Goal: Task Accomplishment & Management: Manage account settings

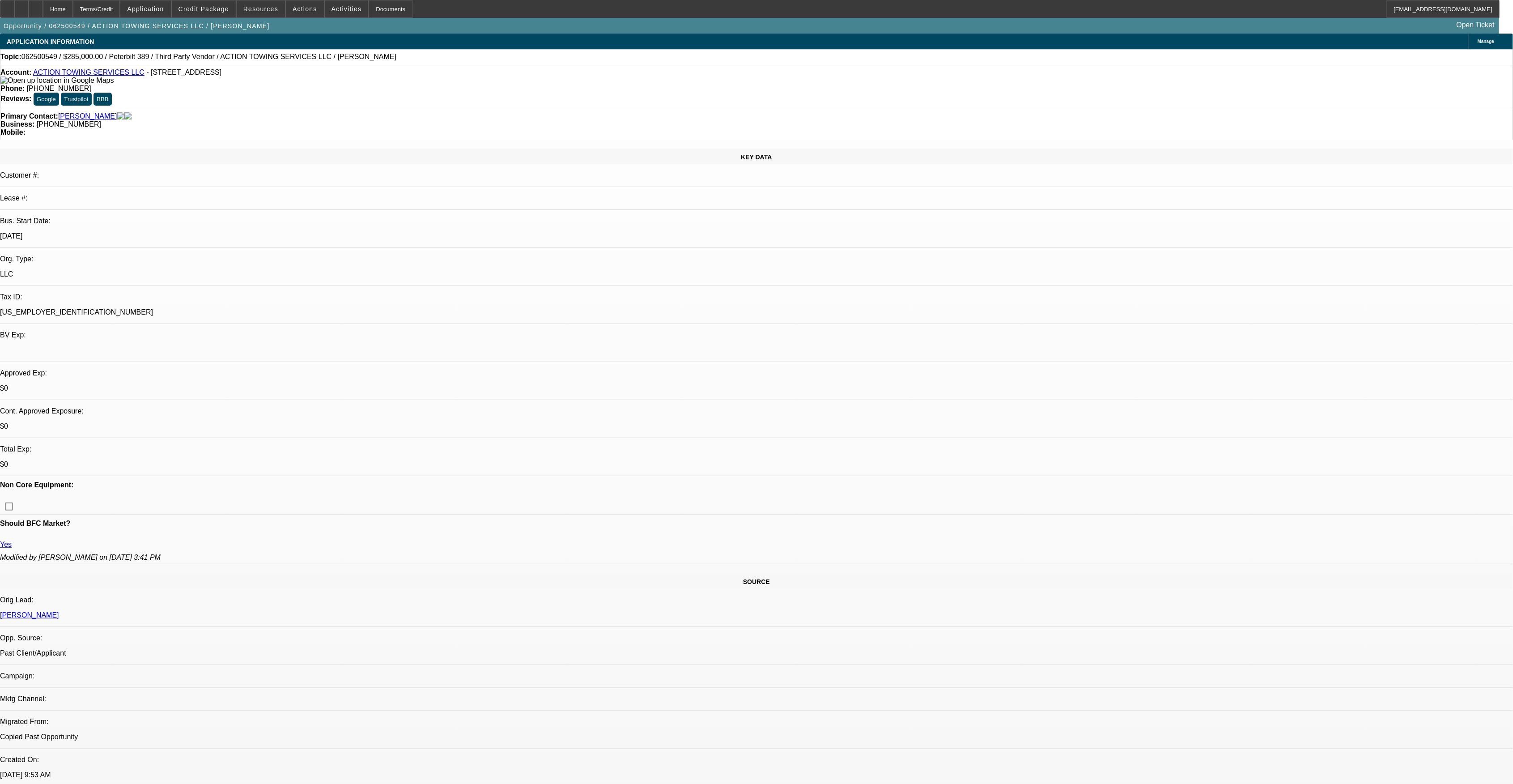
select select "0"
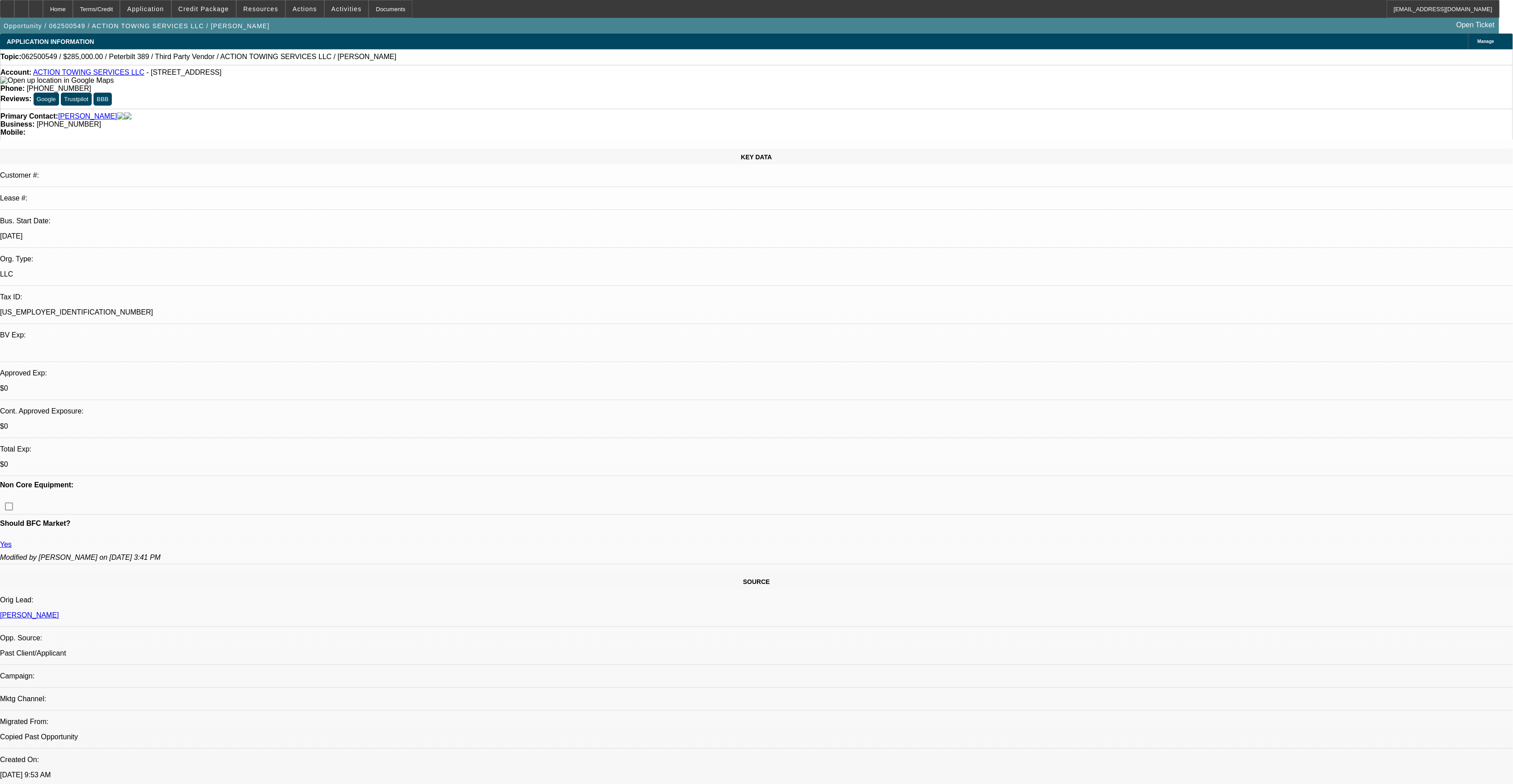
select select "0"
select select "0.15"
select select "0"
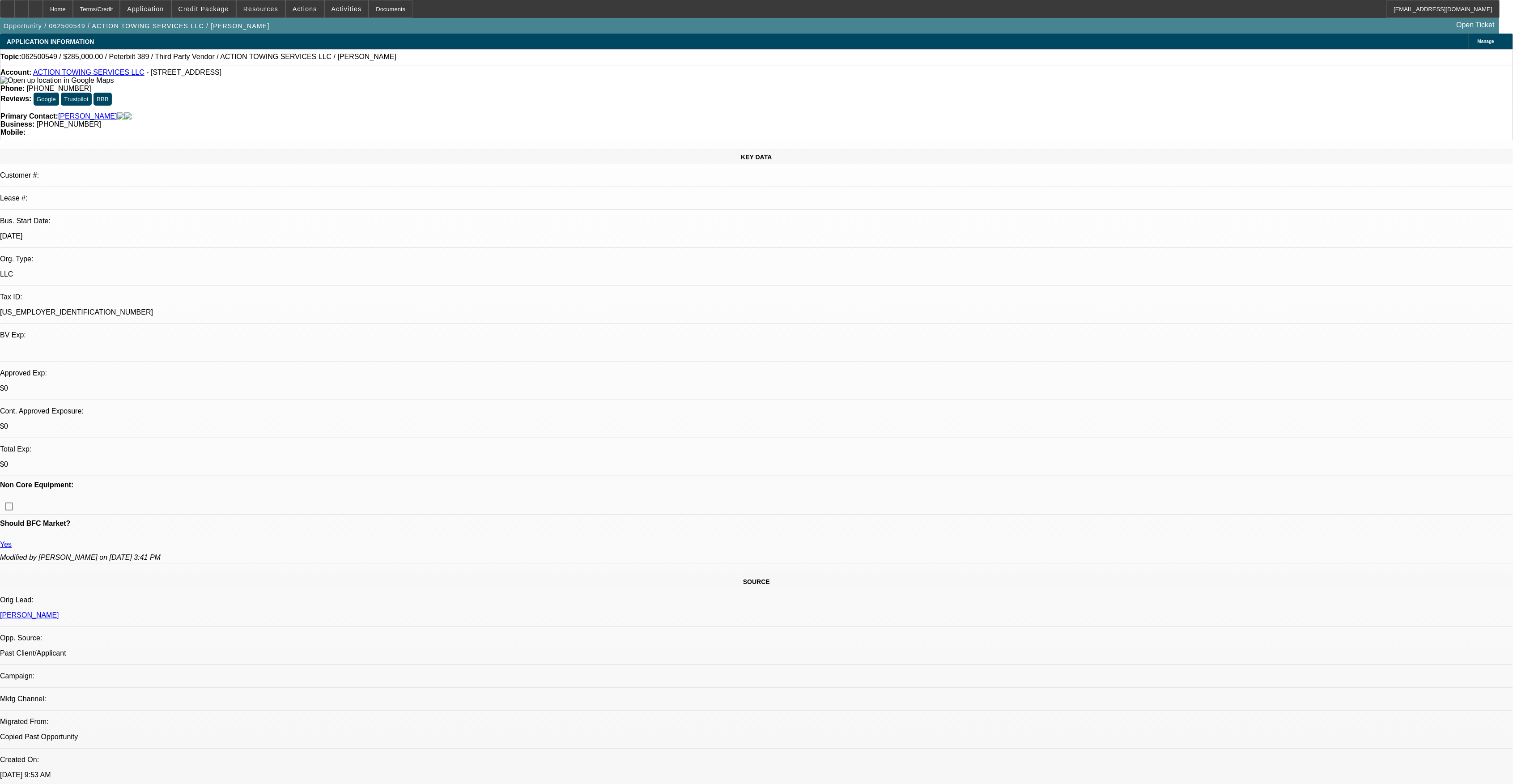
select select "0"
select select "1"
select select "6"
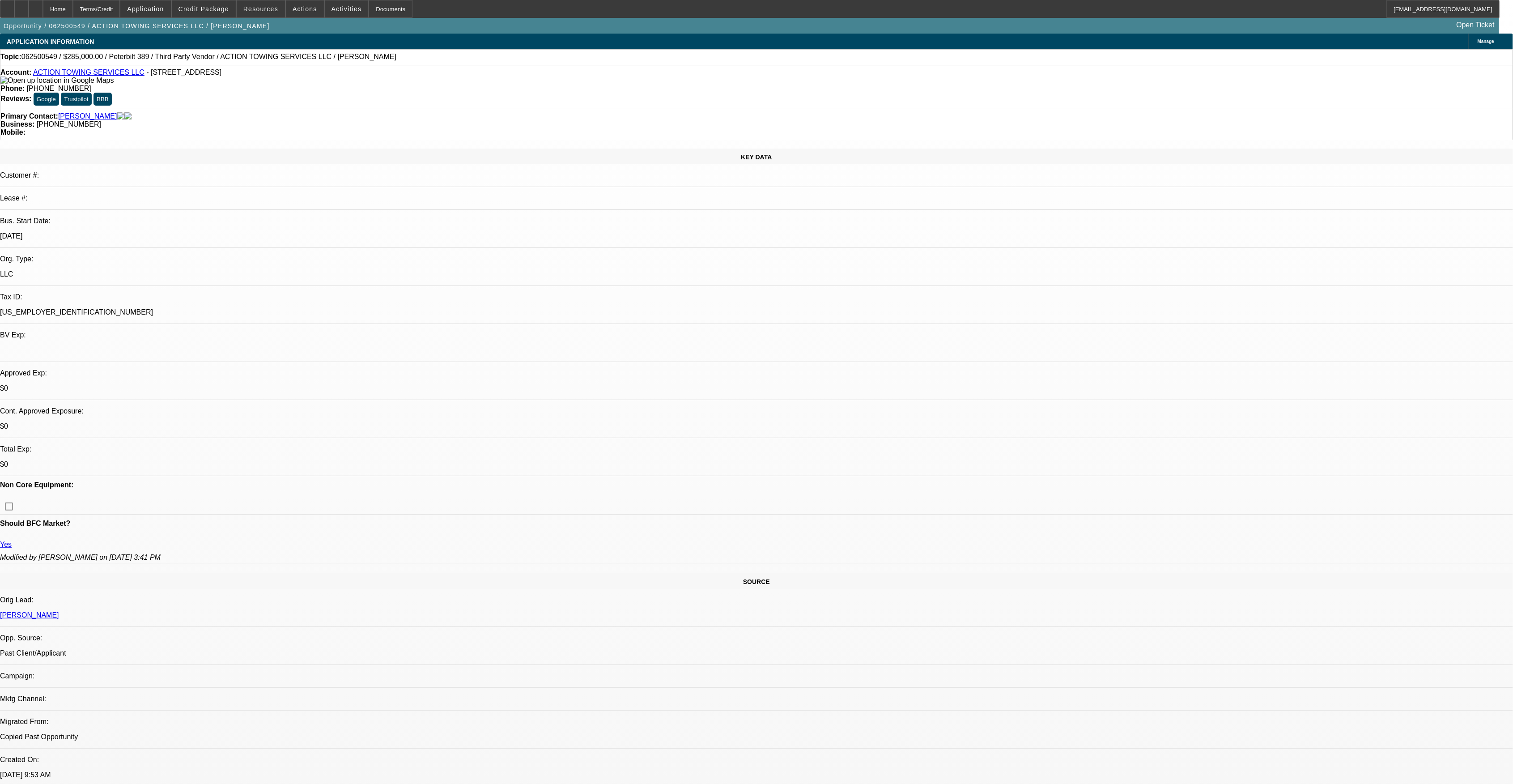
select select "1"
select select "6"
select select "1"
select select "2"
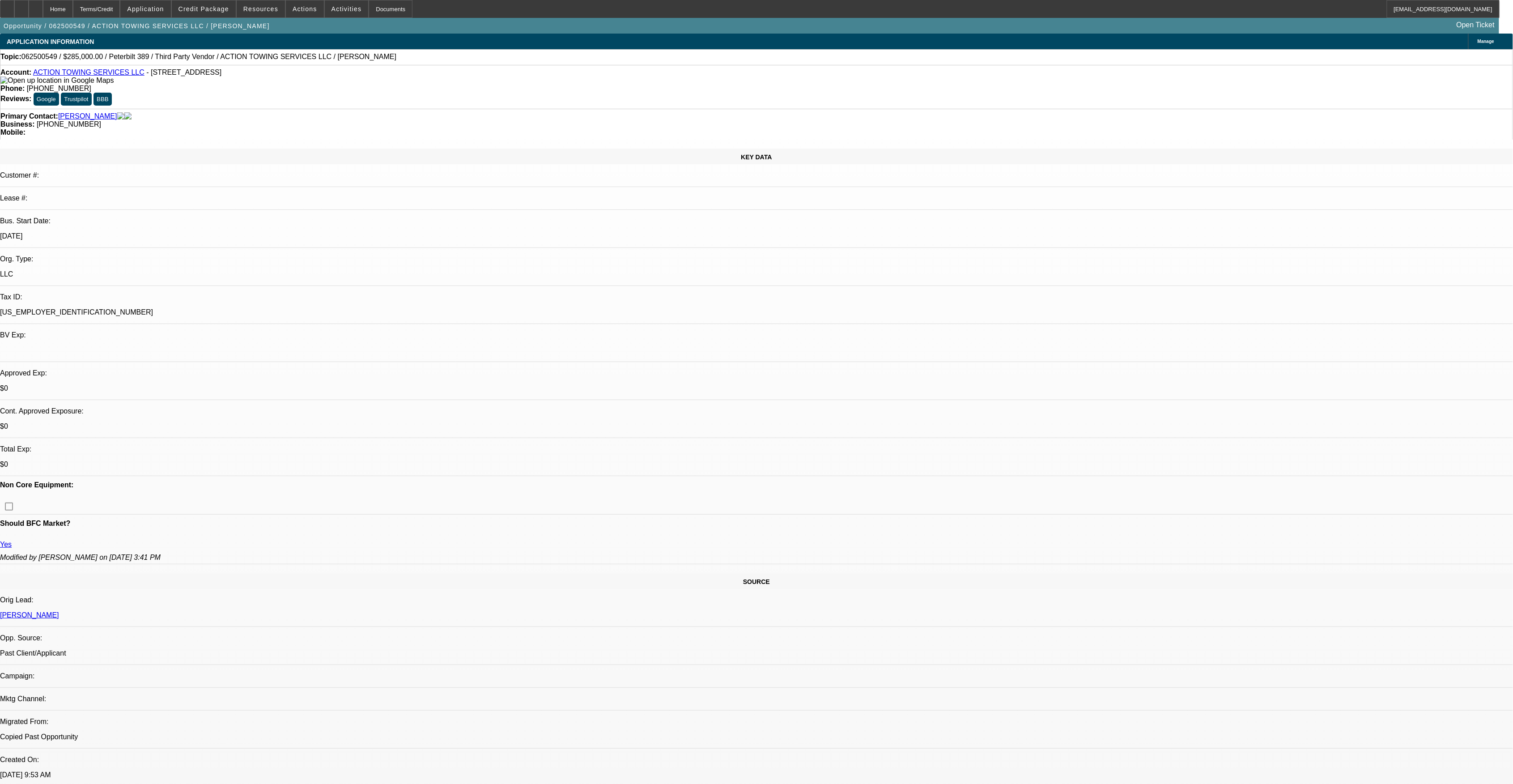
select select "16"
select select "1"
select select "2"
select select "6"
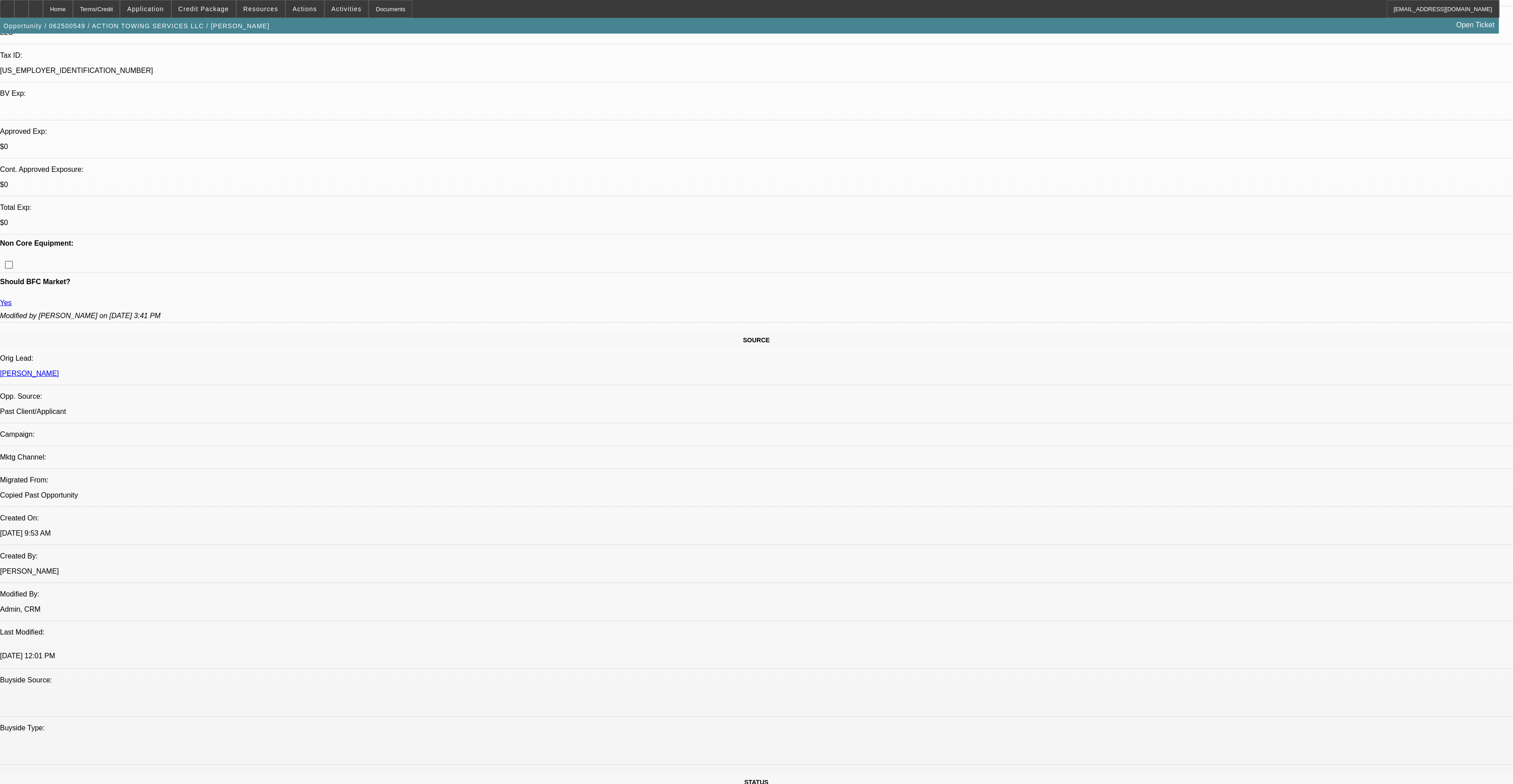
scroll to position [239, 0]
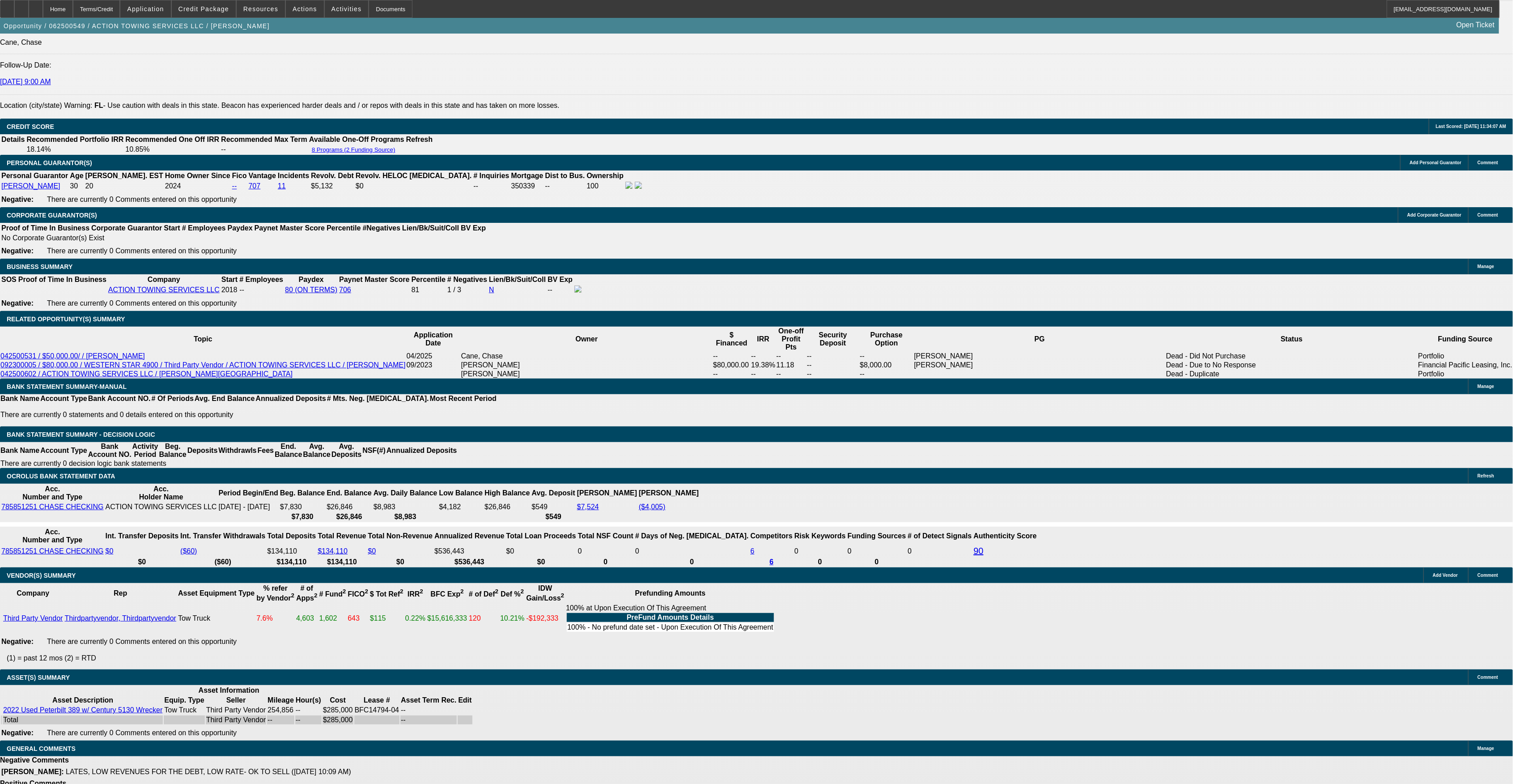
scroll to position [1262, 0]
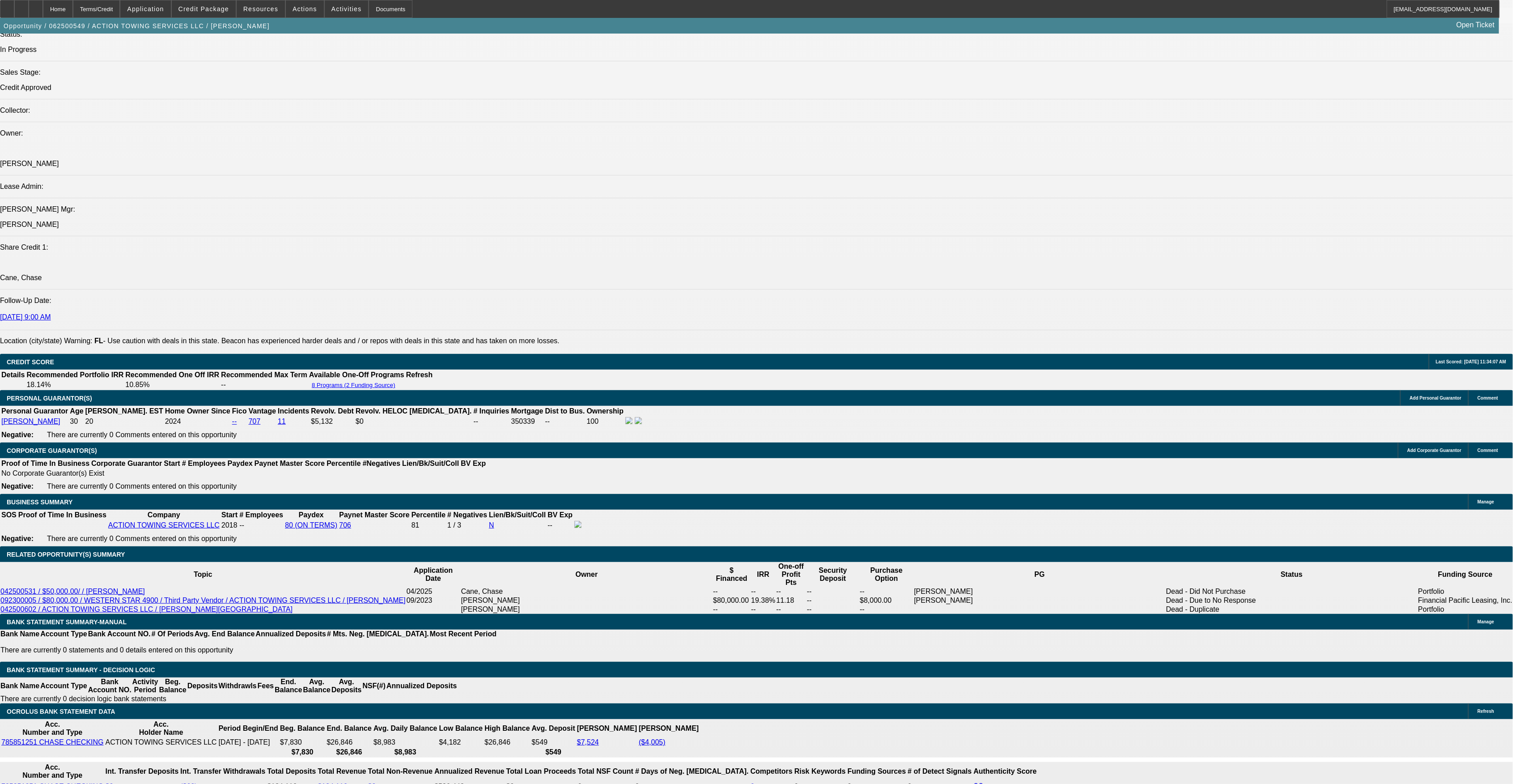
scroll to position [1014, 0]
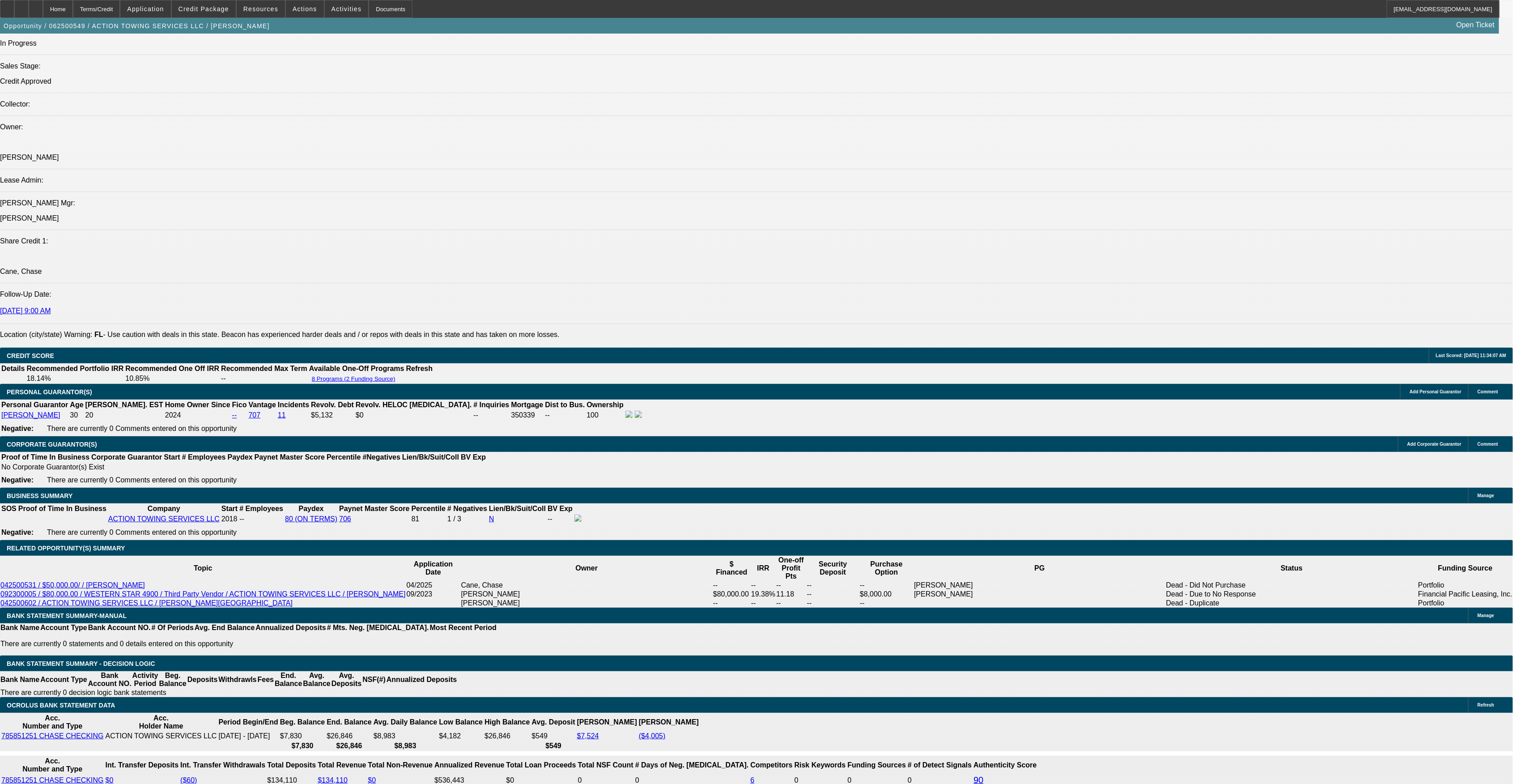
drag, startPoint x: 816, startPoint y: 603, endPoint x: 794, endPoint y: 572, distance: 38.0
click at [272, 11] on span "Resources" at bounding box center [261, 9] width 35 height 7
click at [881, 400] on div at bounding box center [756, 392] width 1513 height 784
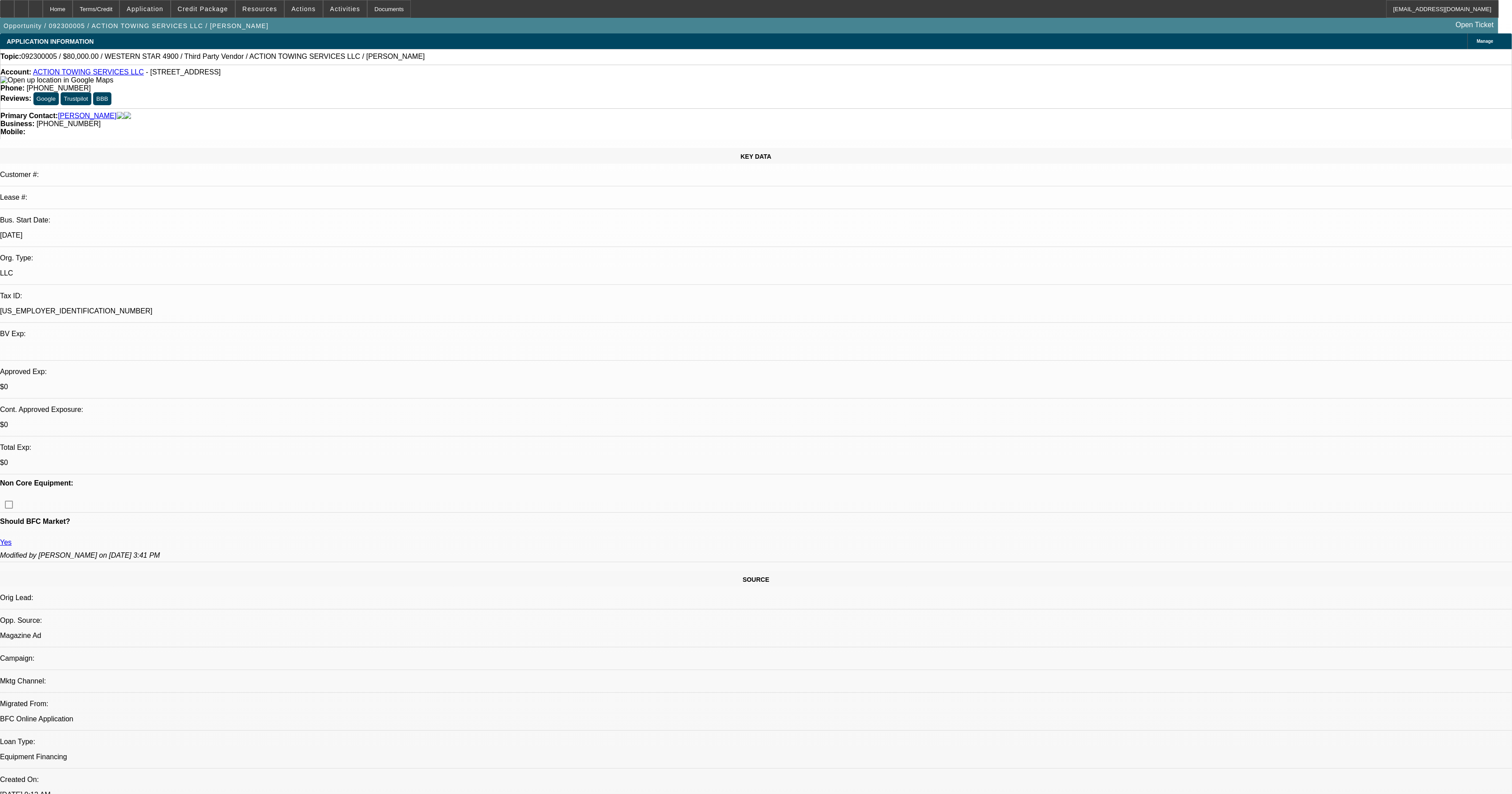
select select "0"
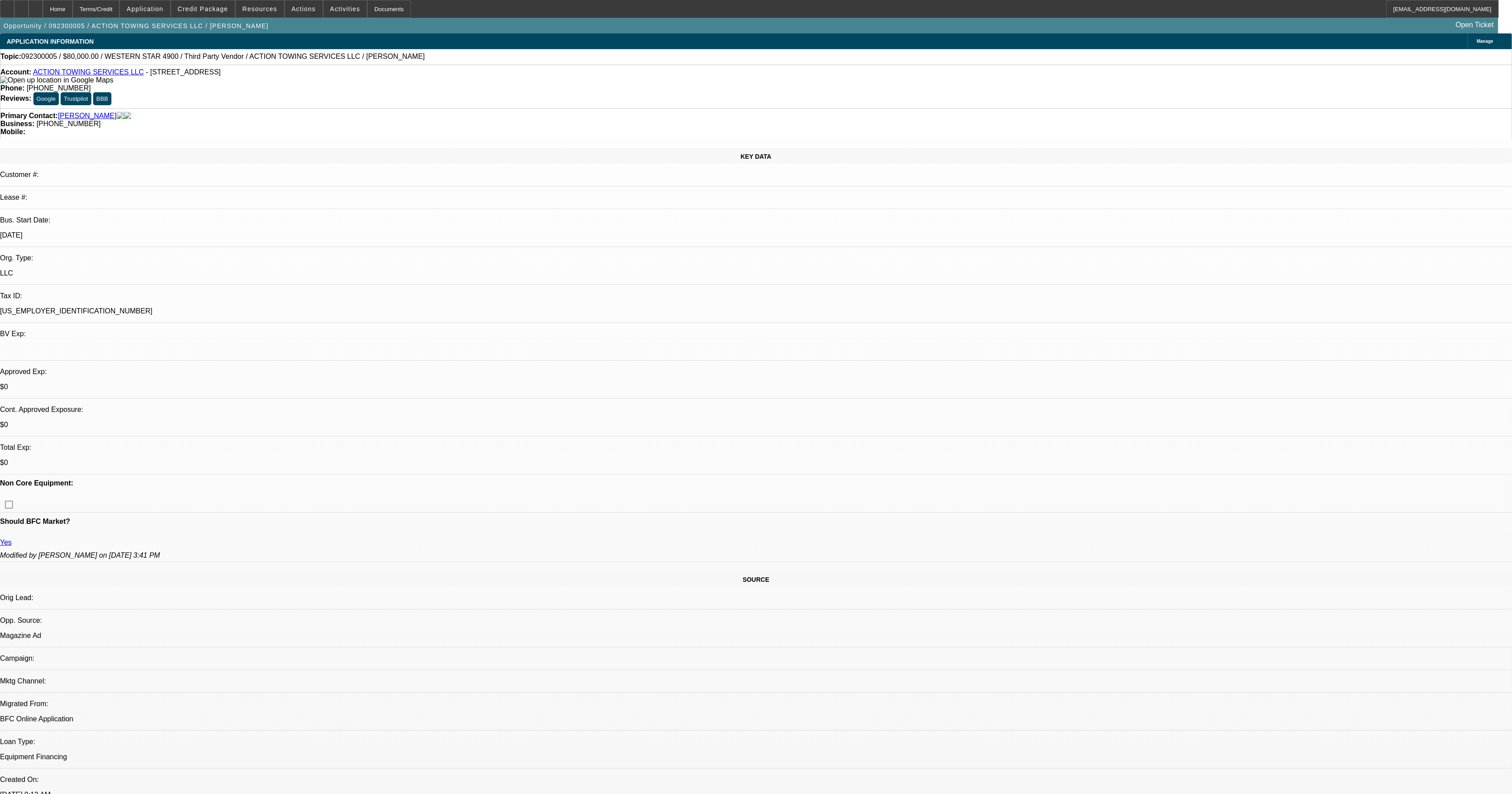
select select "0"
select select "0.1"
select select "0"
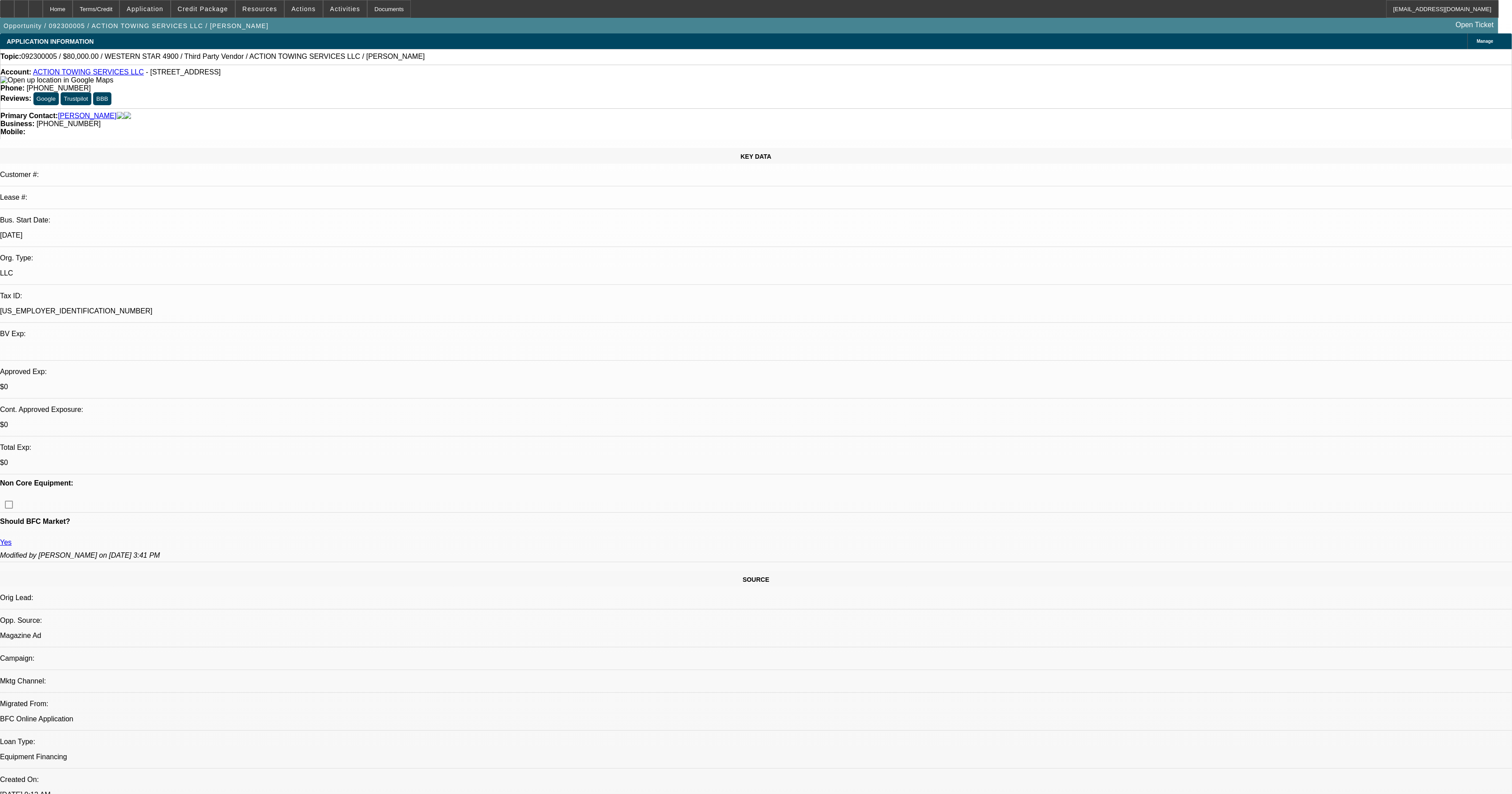
select select "0"
select select "0.1"
select select "1"
select select "4"
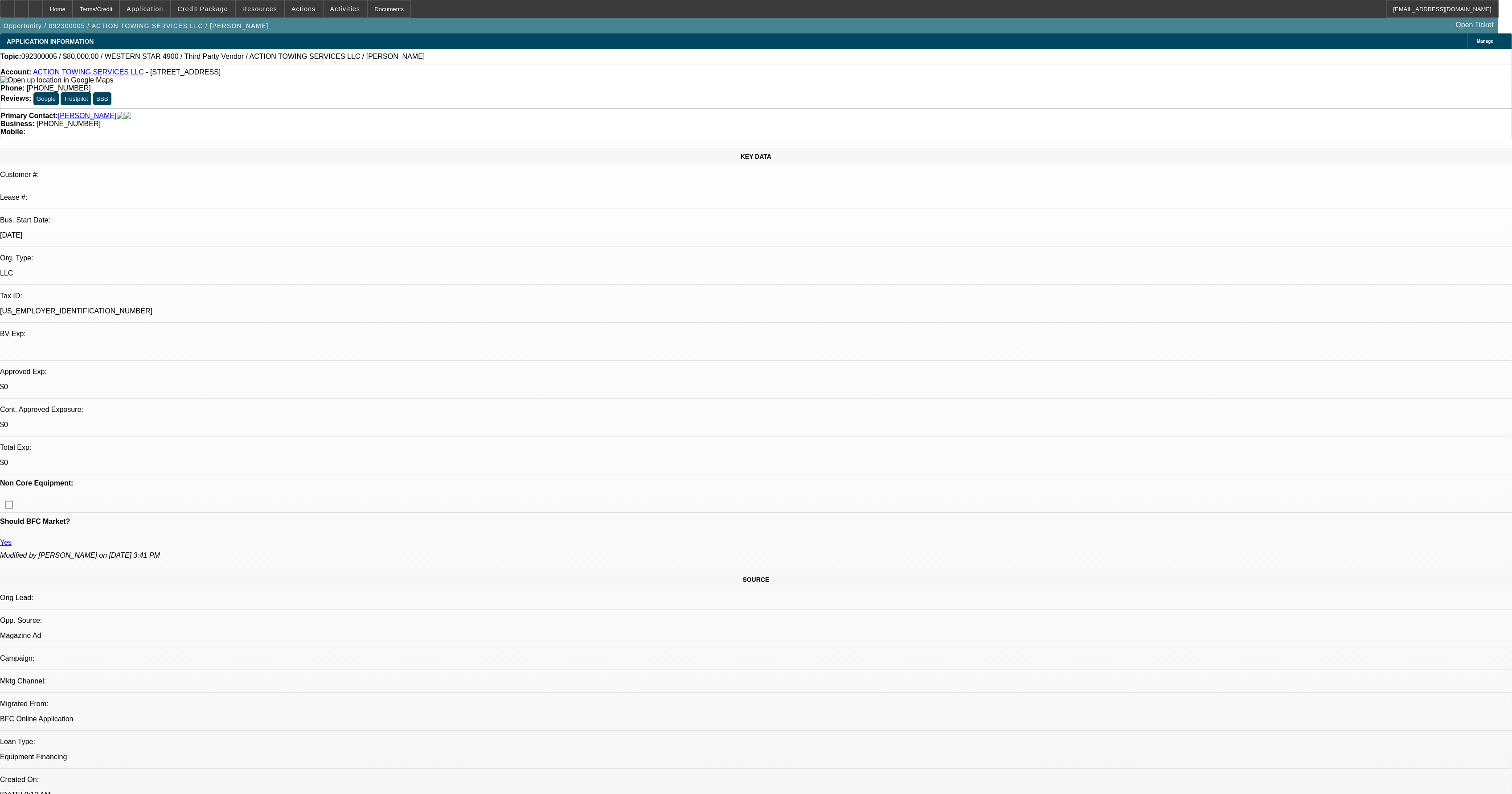
select select "1"
select select "4"
select select "1"
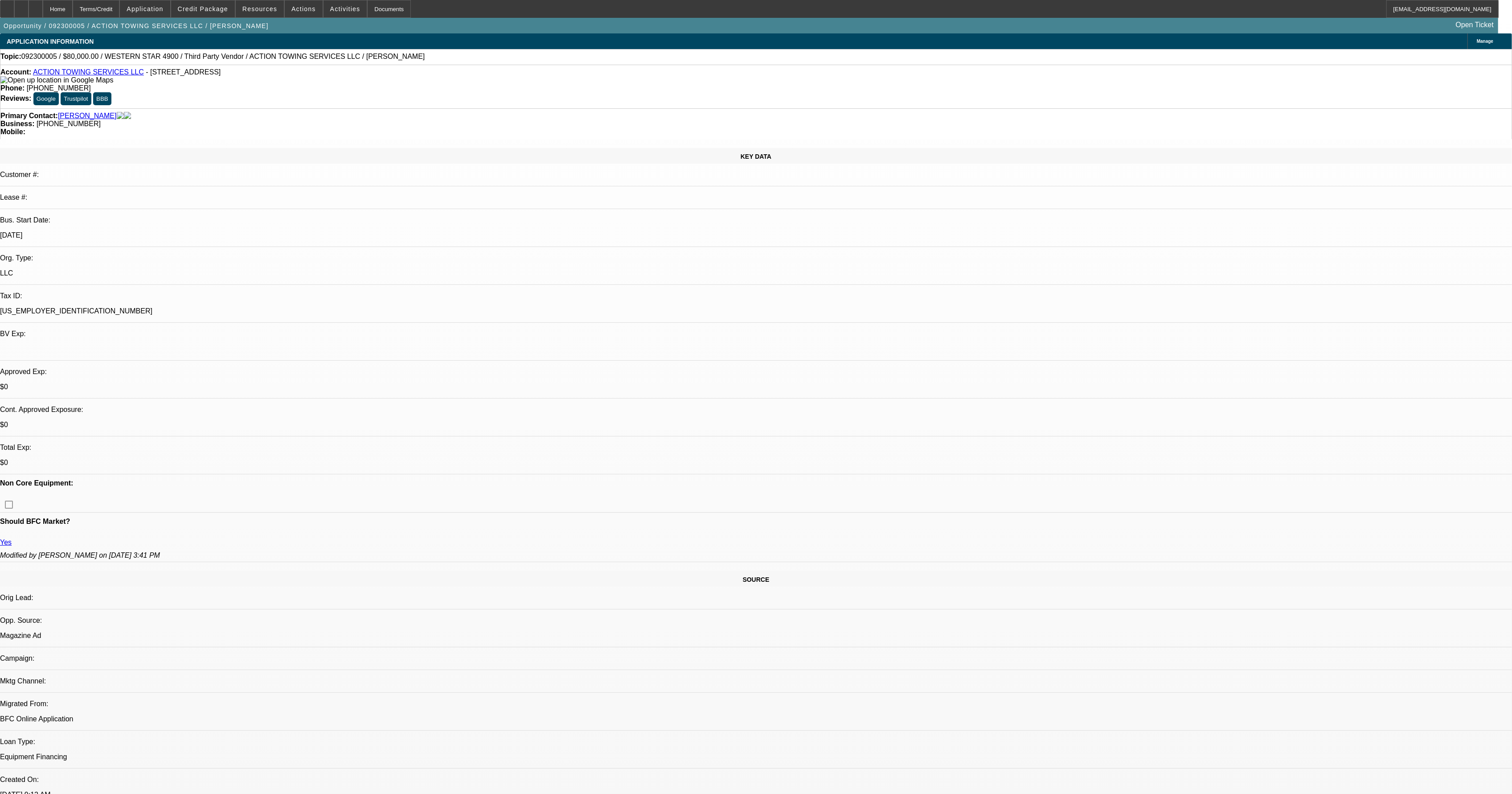
select select "4"
select select "1"
select select "4"
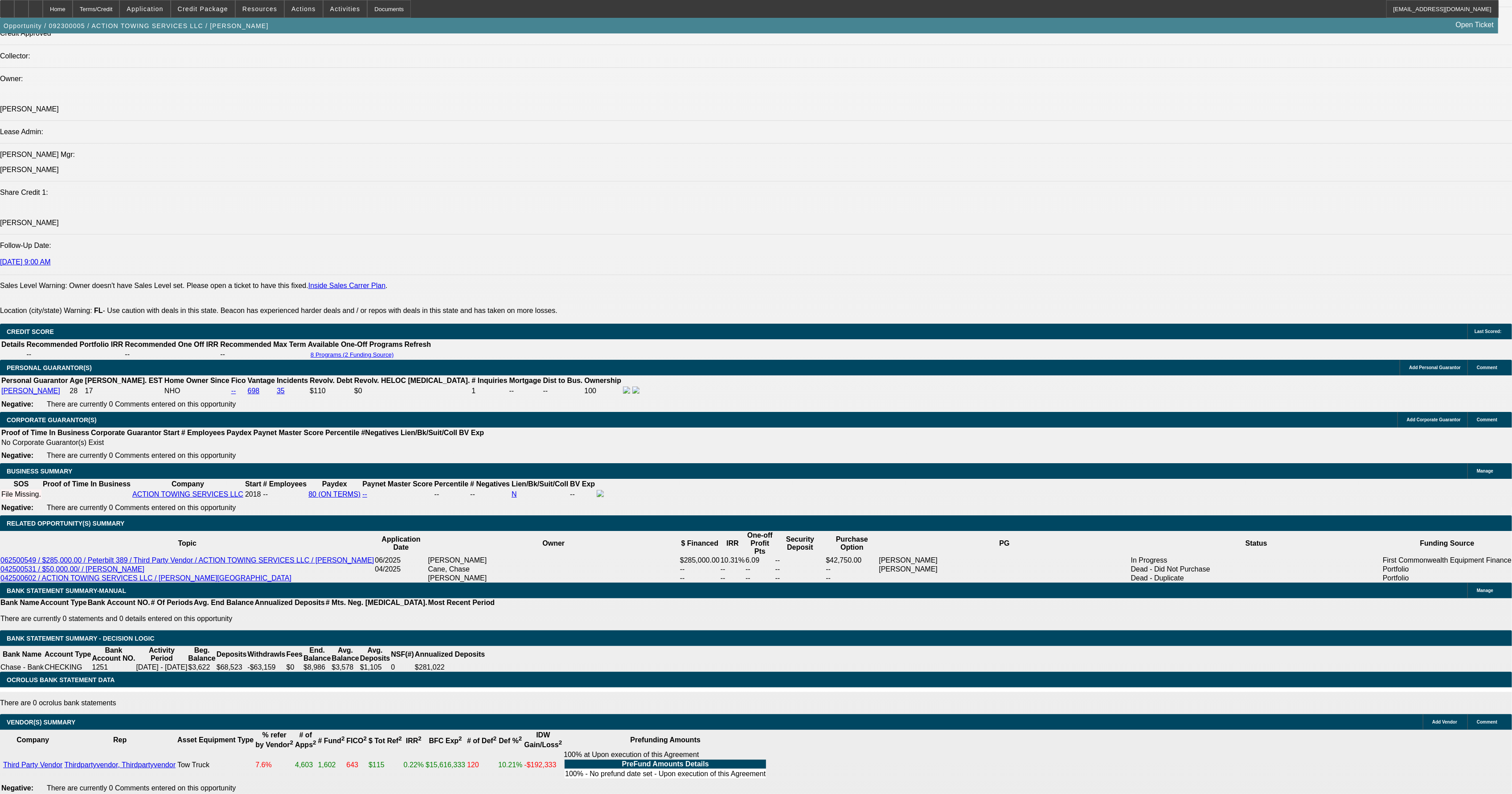
scroll to position [1070, 0]
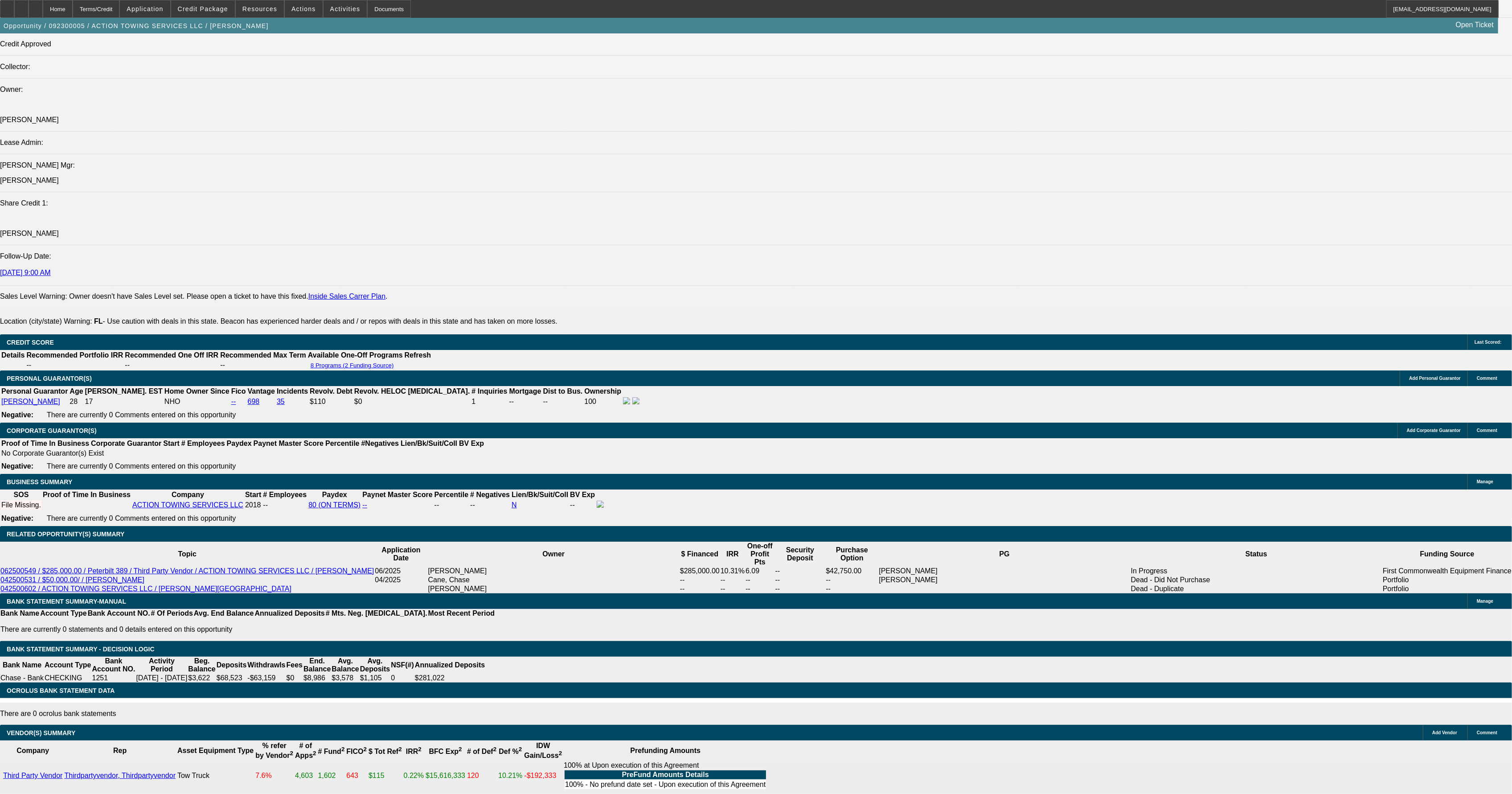
select select "0"
select select "6"
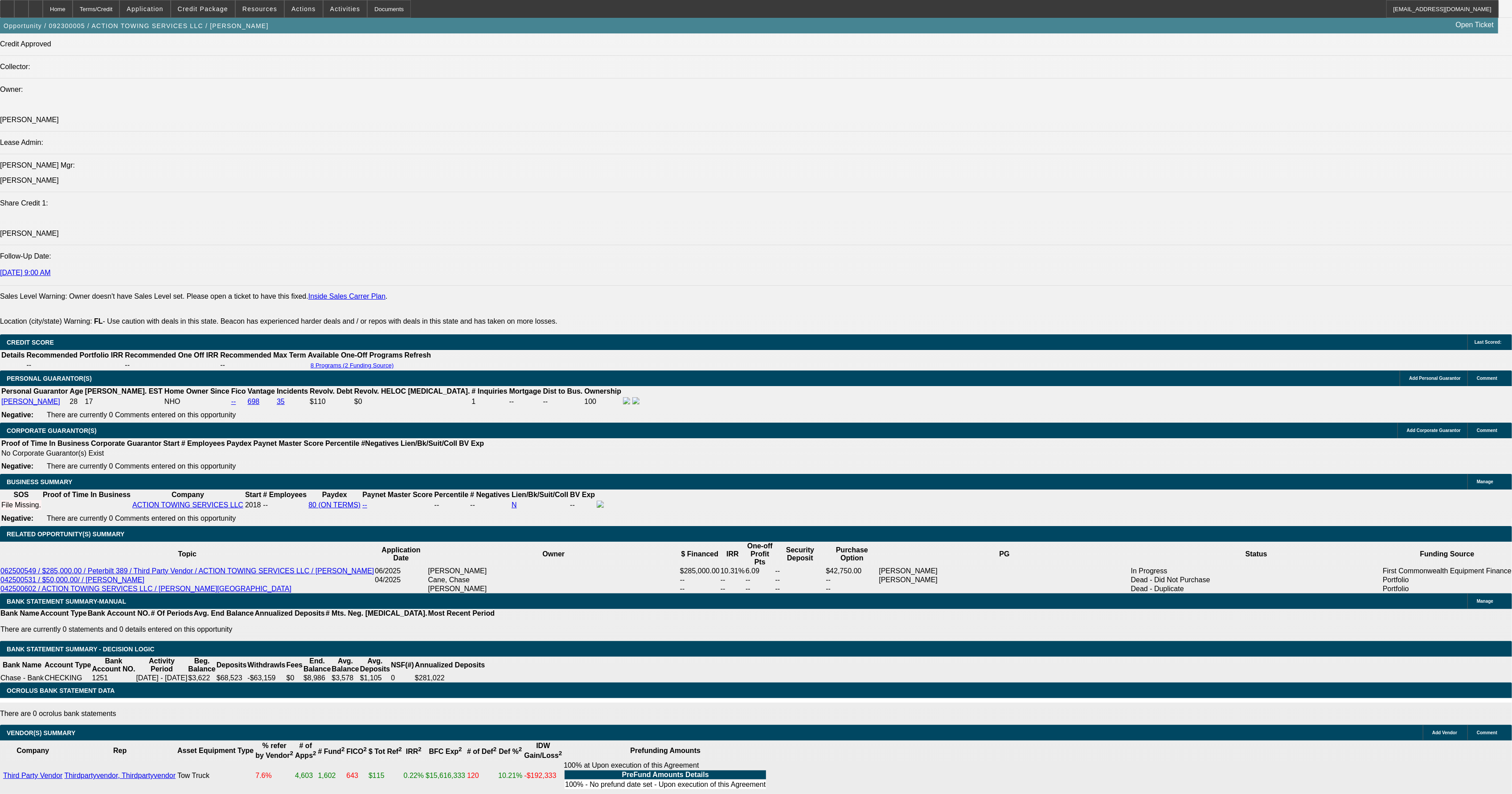
select select "0"
select select "0.1"
select select "4"
select select "0"
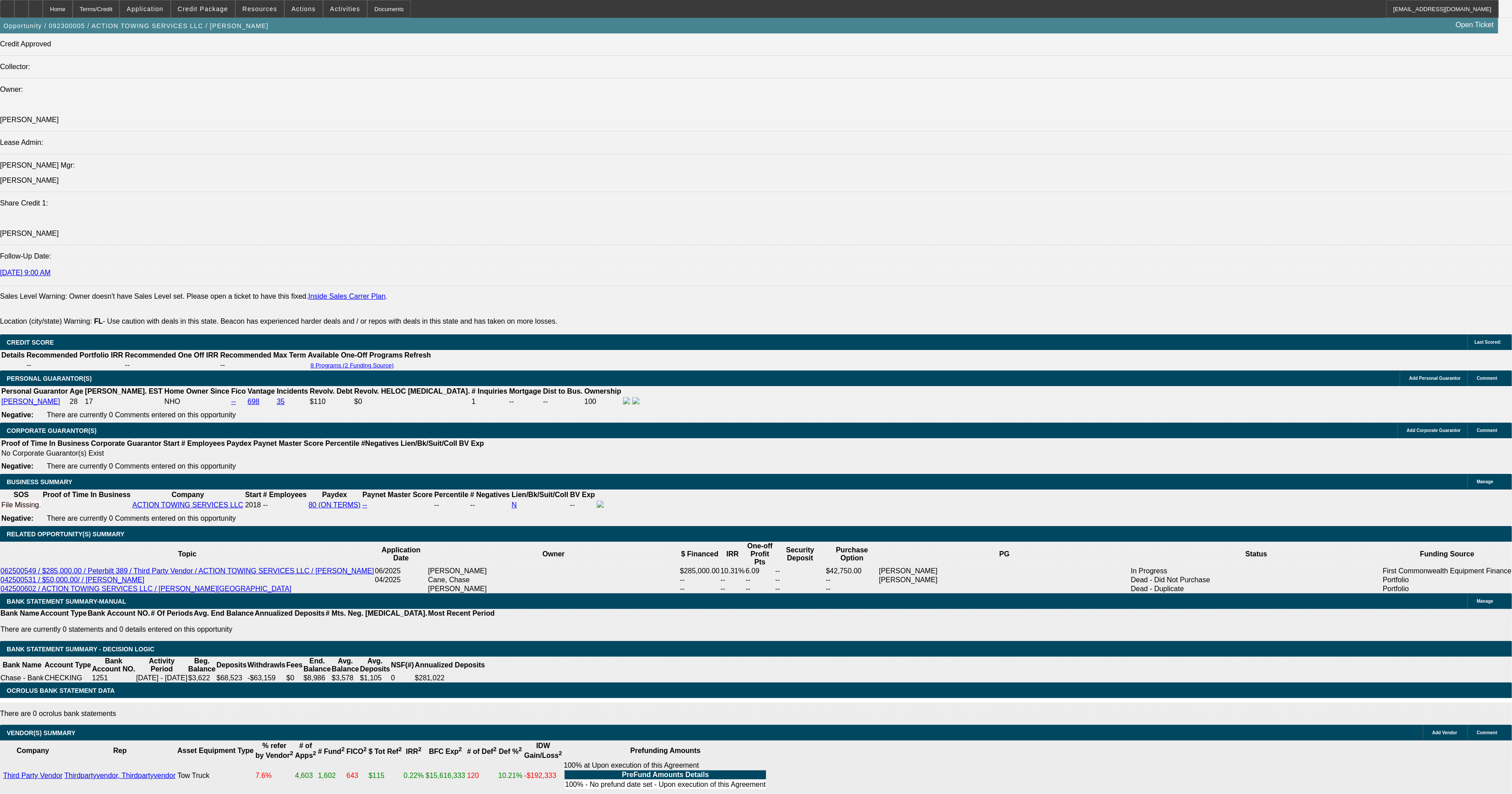
select select "0"
select select "0.1"
select select "4"
select select "0"
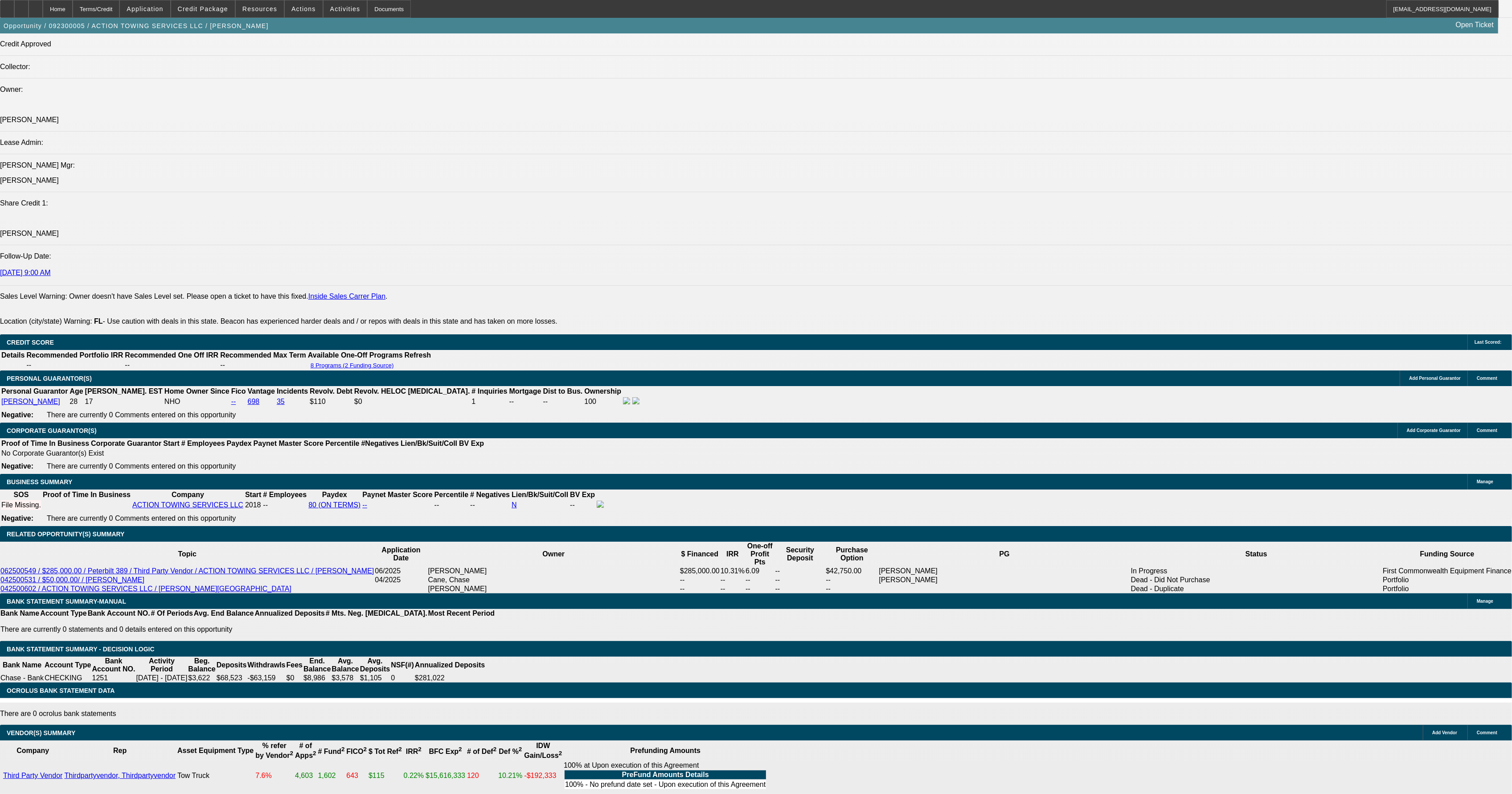
select select "0.1"
select select "4"
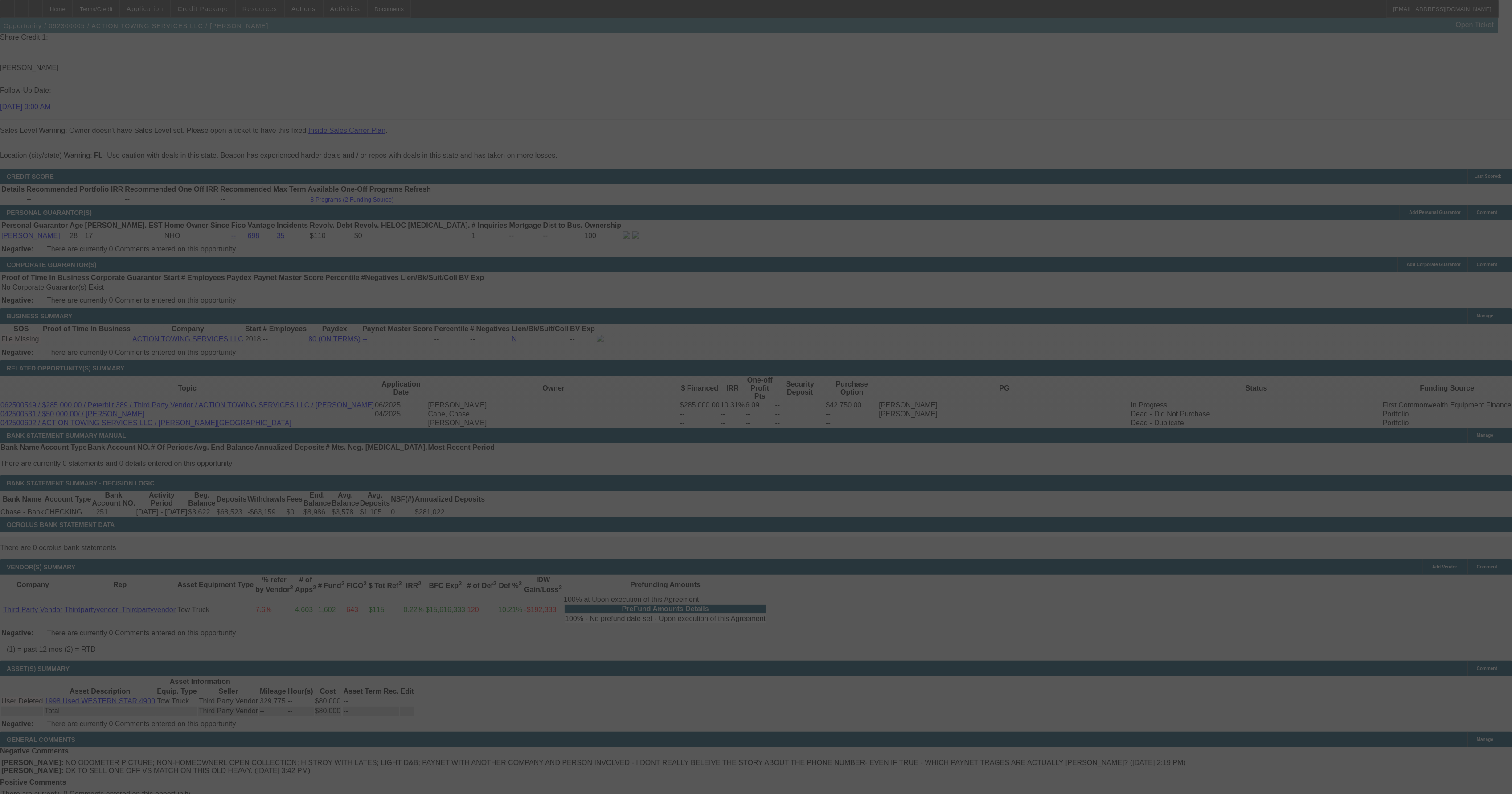
scroll to position [1345, 0]
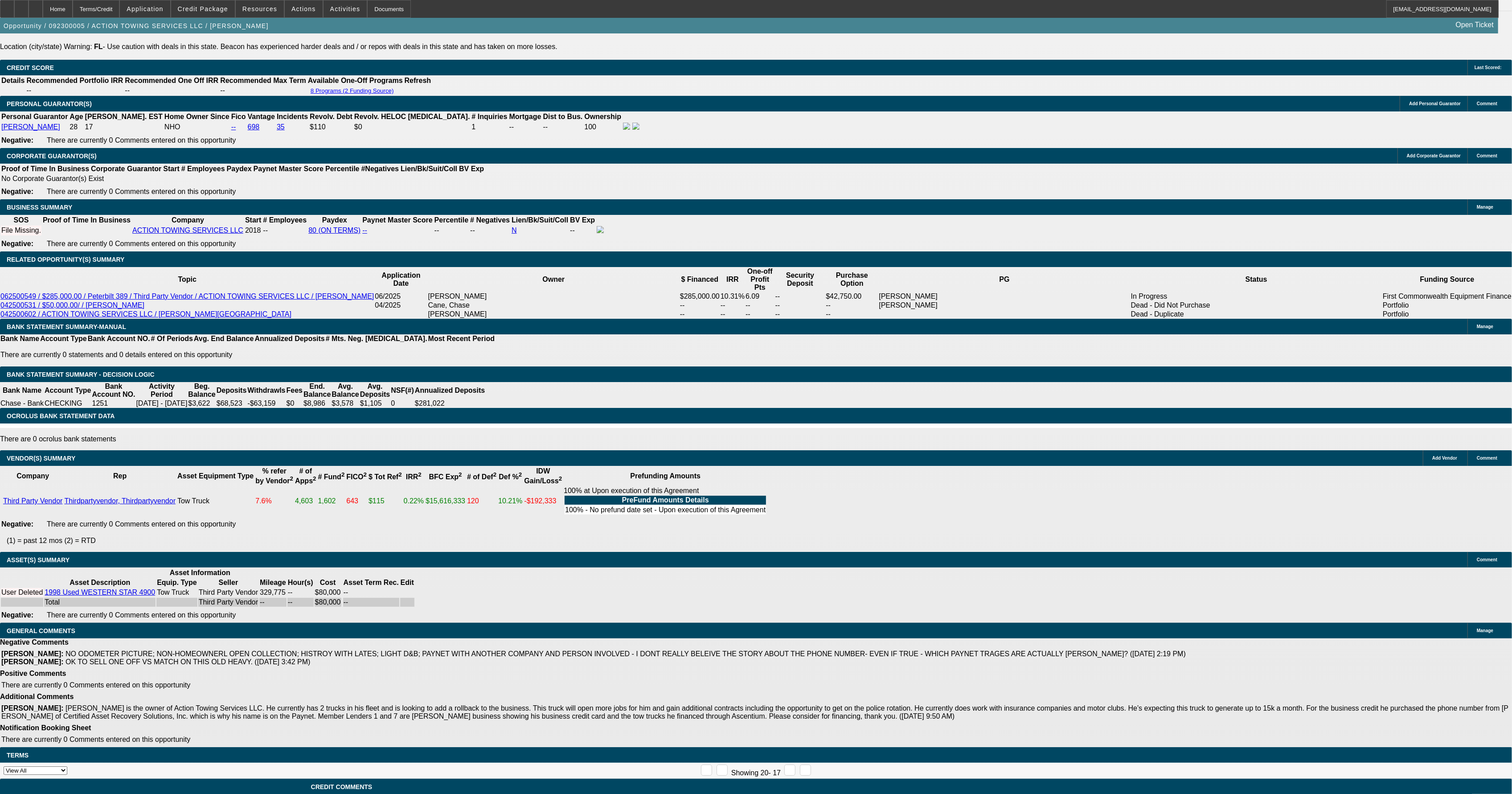
select select "0"
select select "2"
select select "0.1"
select select "4"
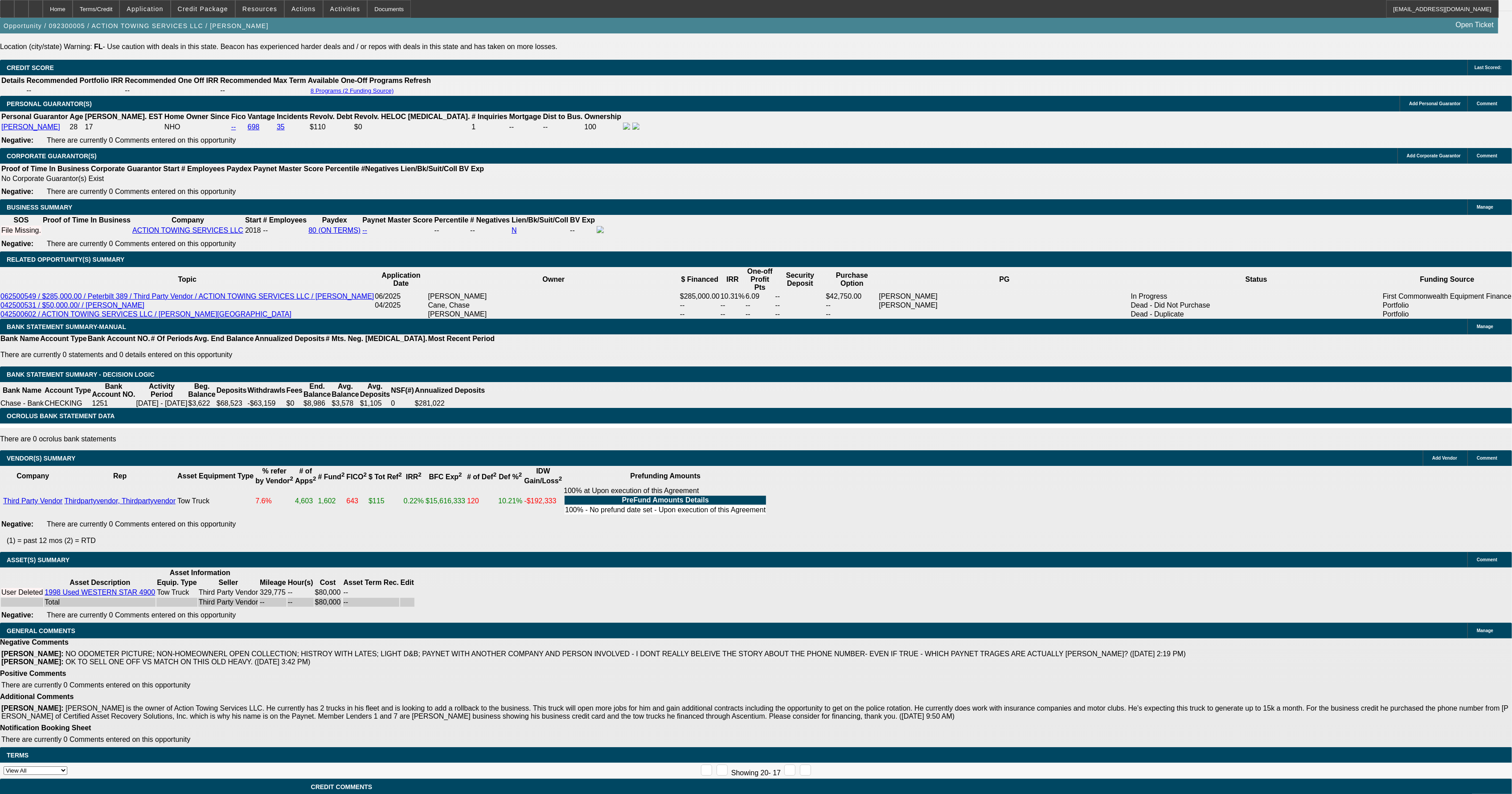
select select "0"
select select "0.1"
select select "4"
select select "0"
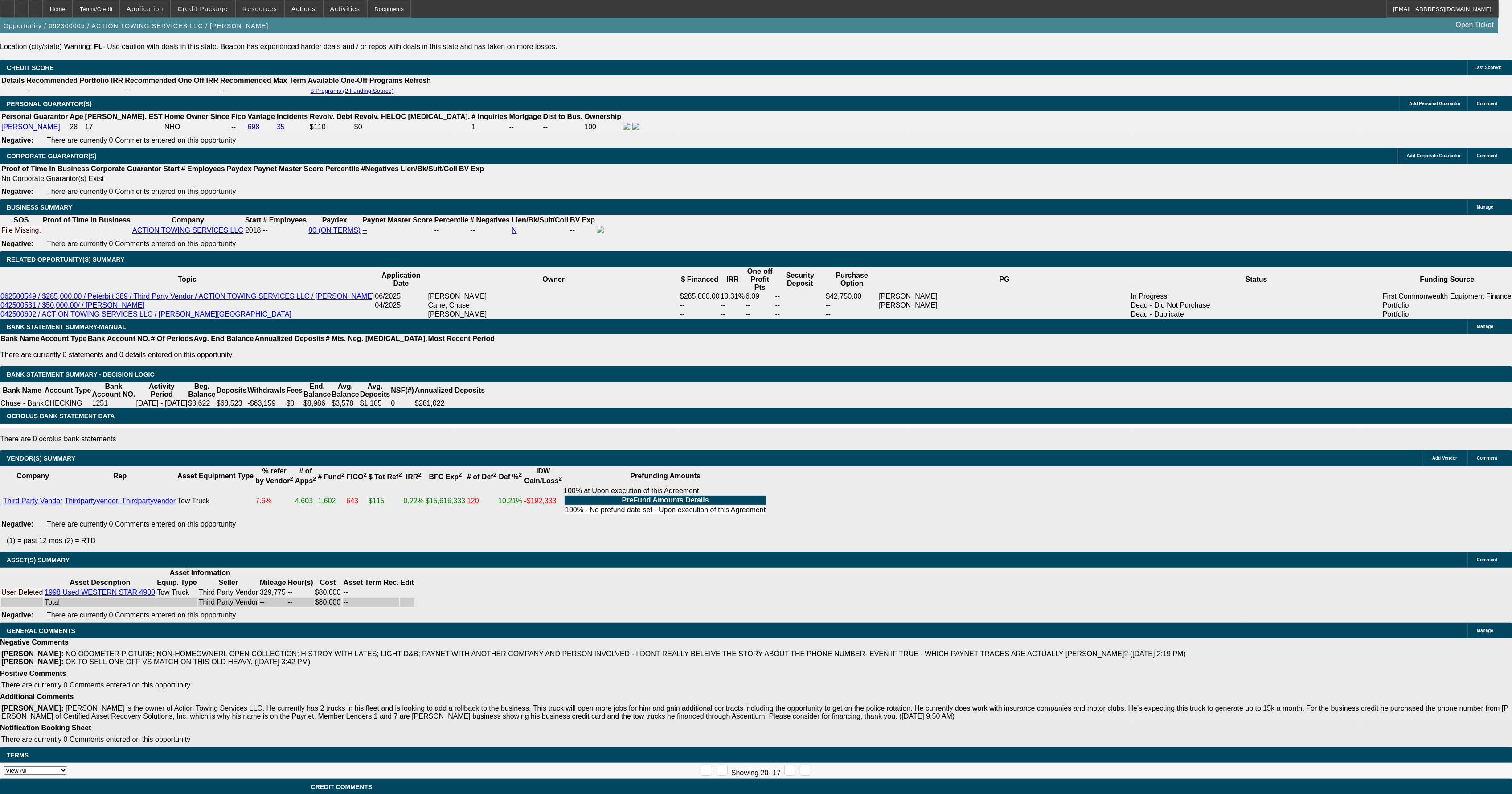
select select "0"
select select "0.1"
select select "4"
select select "0"
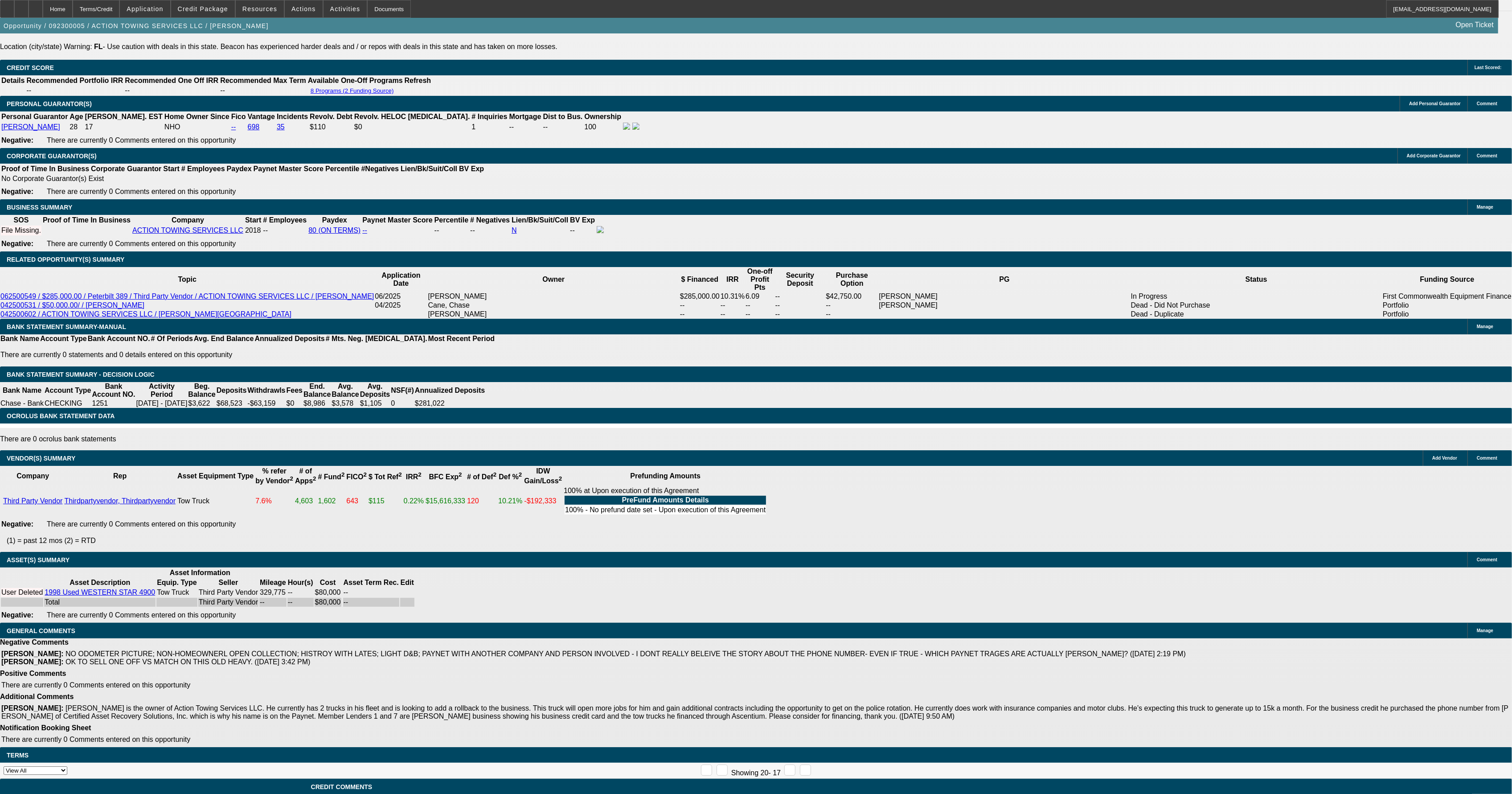
select select "0.1"
select select "4"
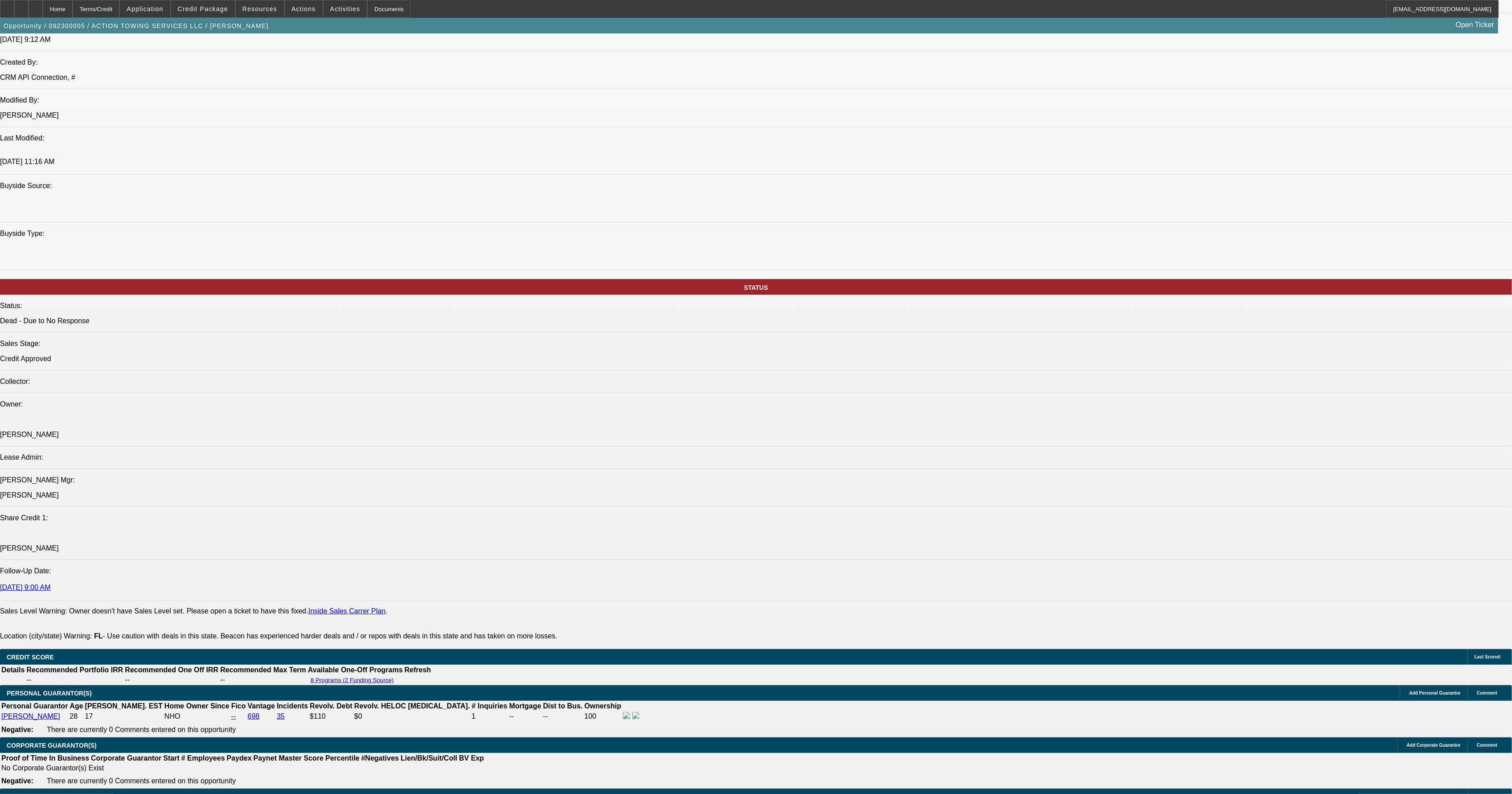
scroll to position [752, 0]
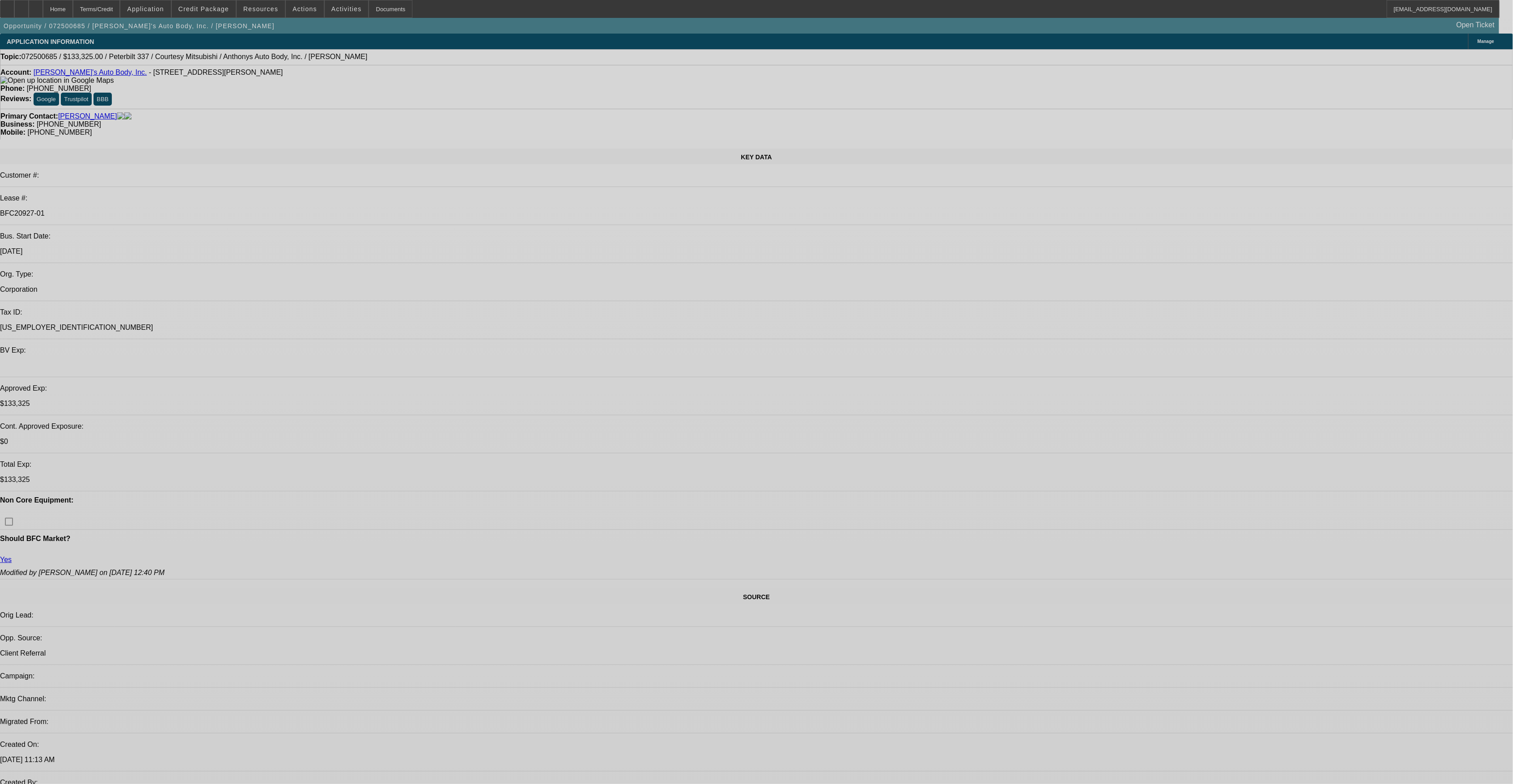
select select "0"
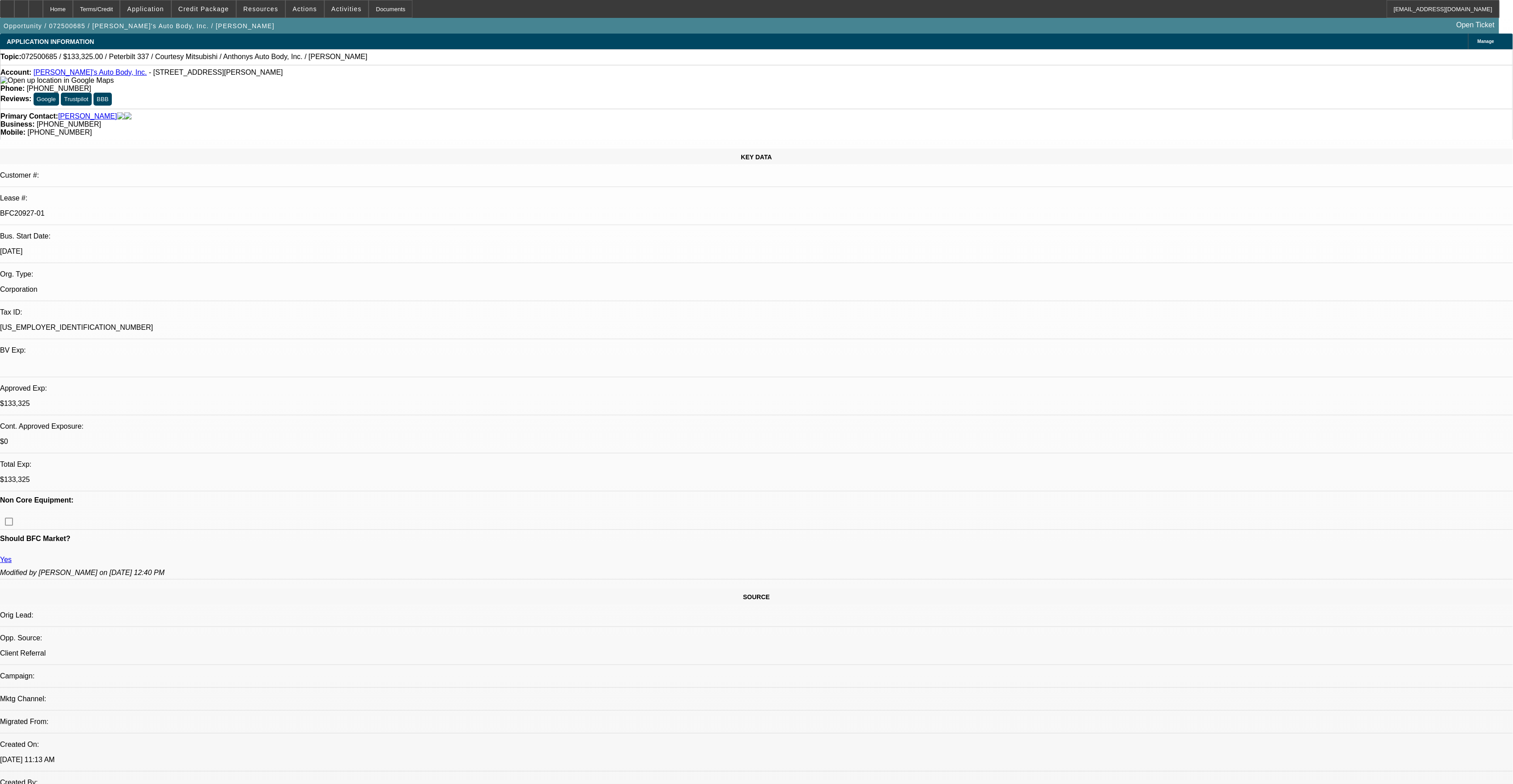
select select "0"
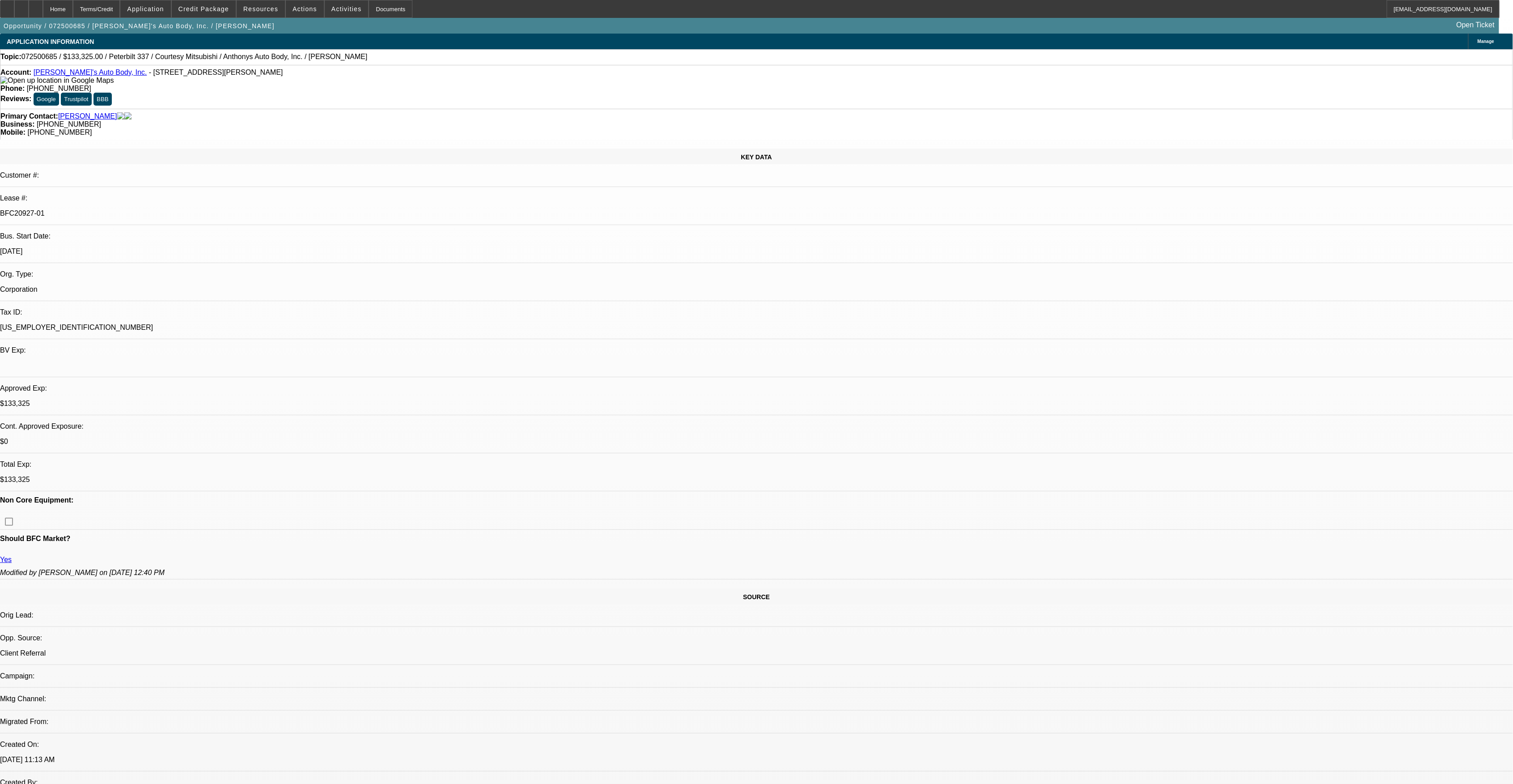
select select "0"
select select "0.15"
select select "0"
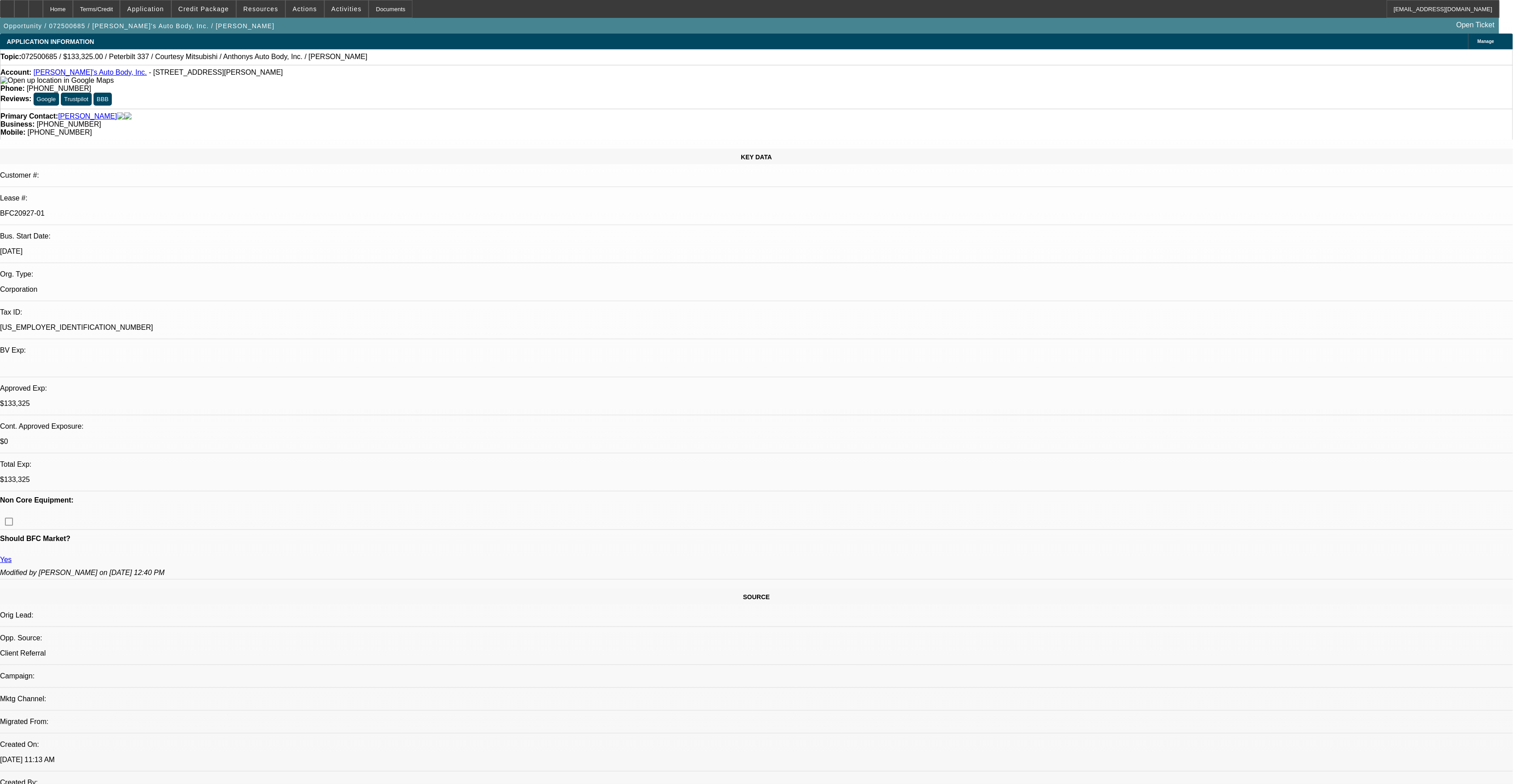
select select "1"
select select "3"
select select "6"
select select "1"
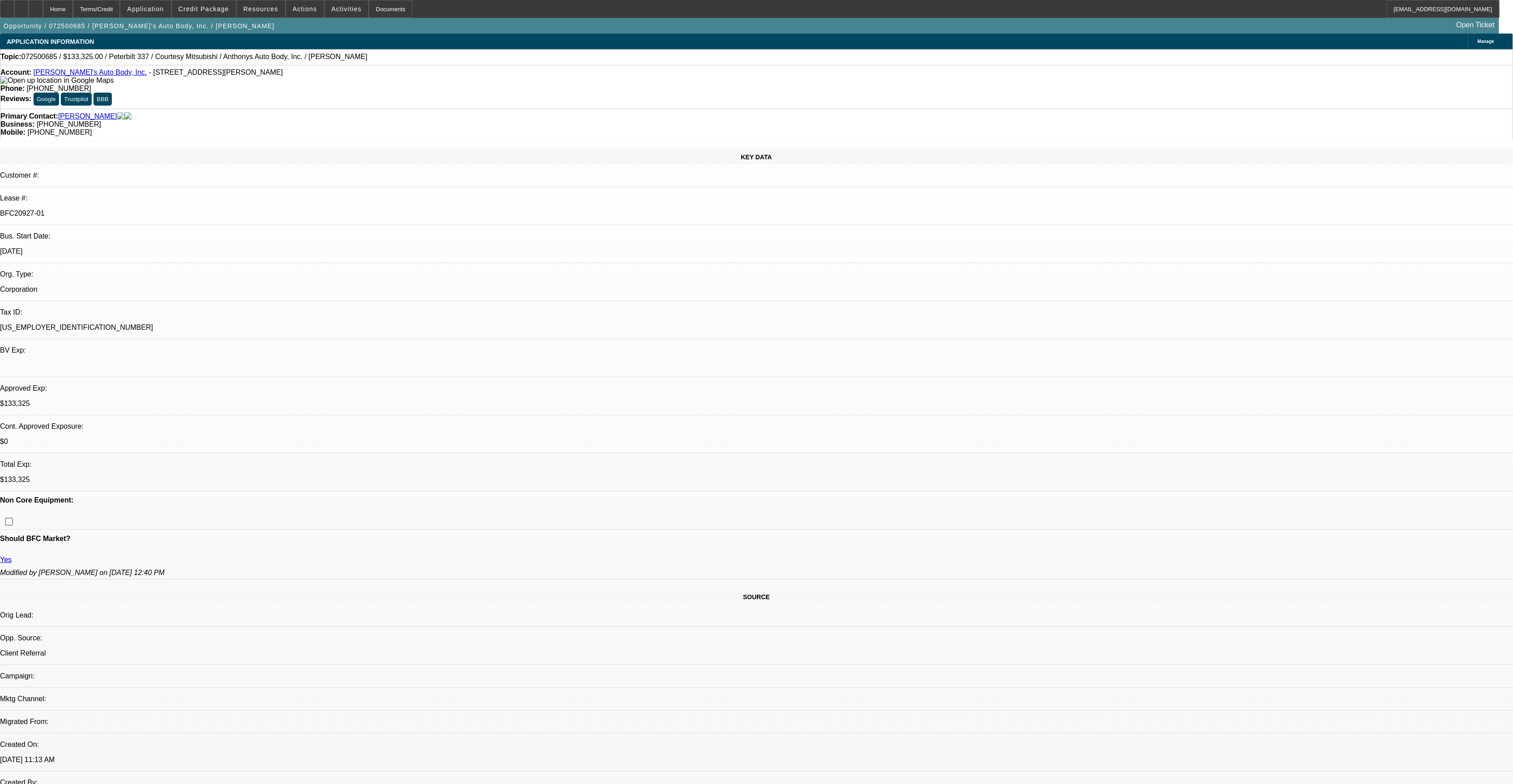
select select "6"
select select "1"
select select "6"
select select "1"
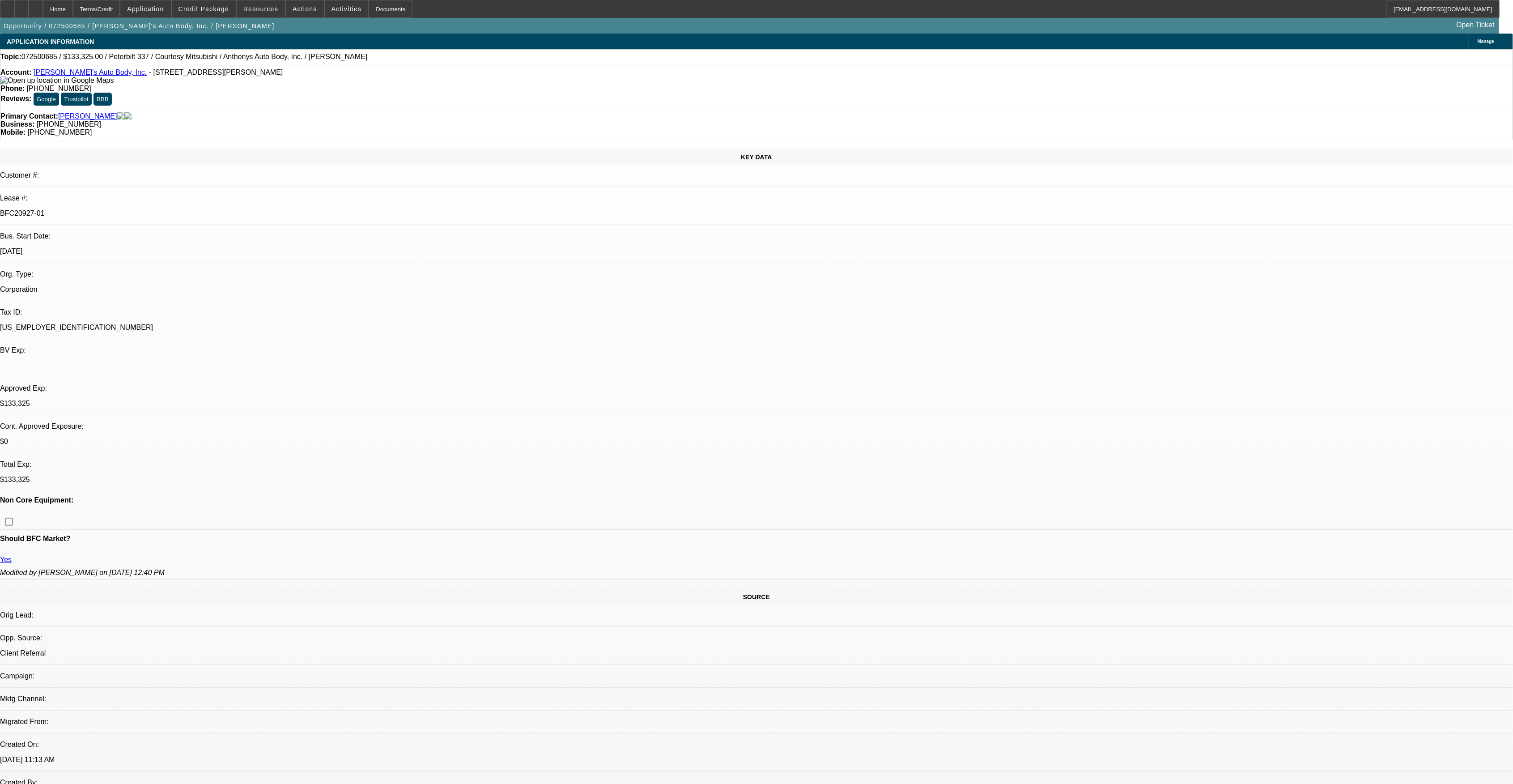
select select "1"
select select "6"
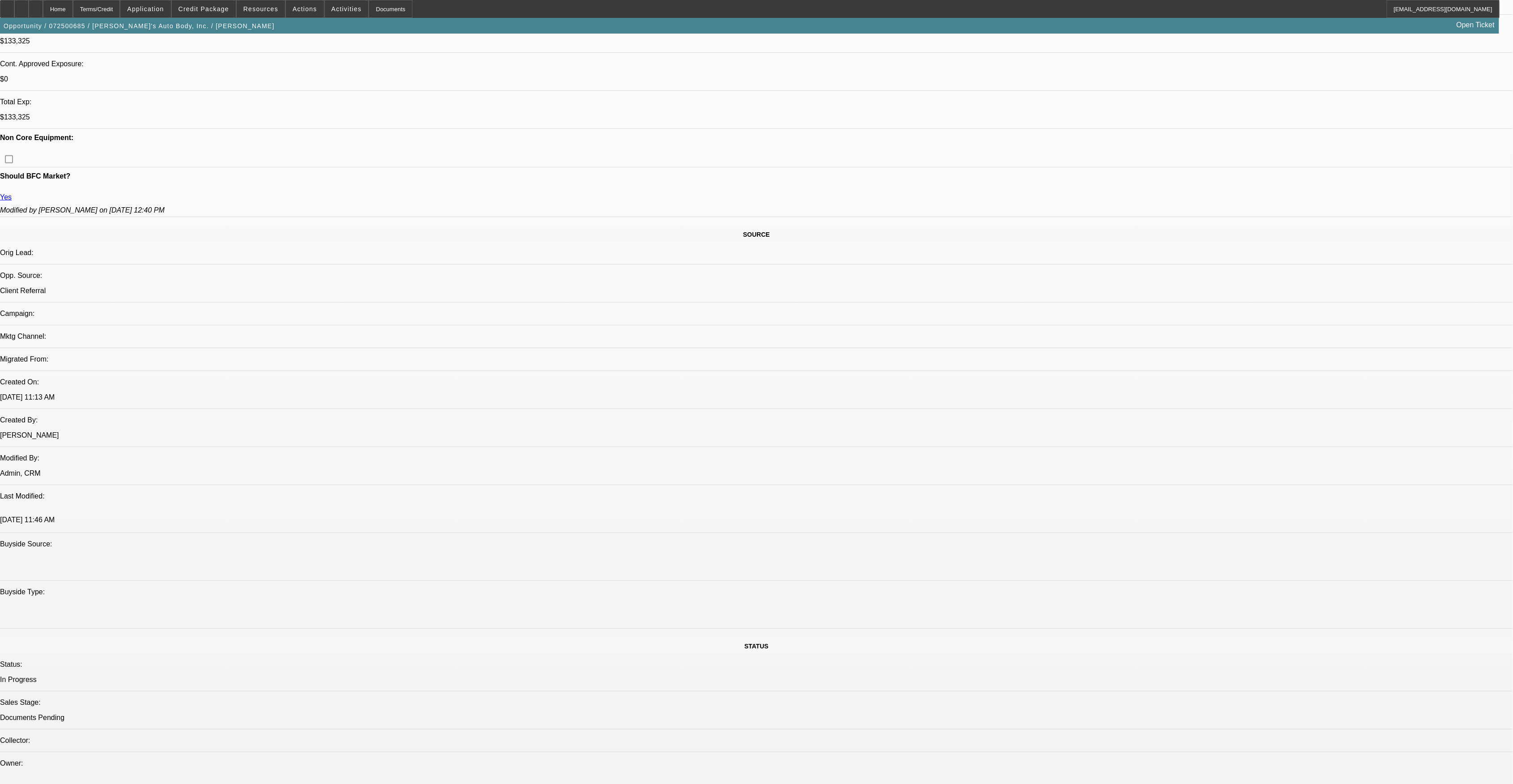
scroll to position [596, 0]
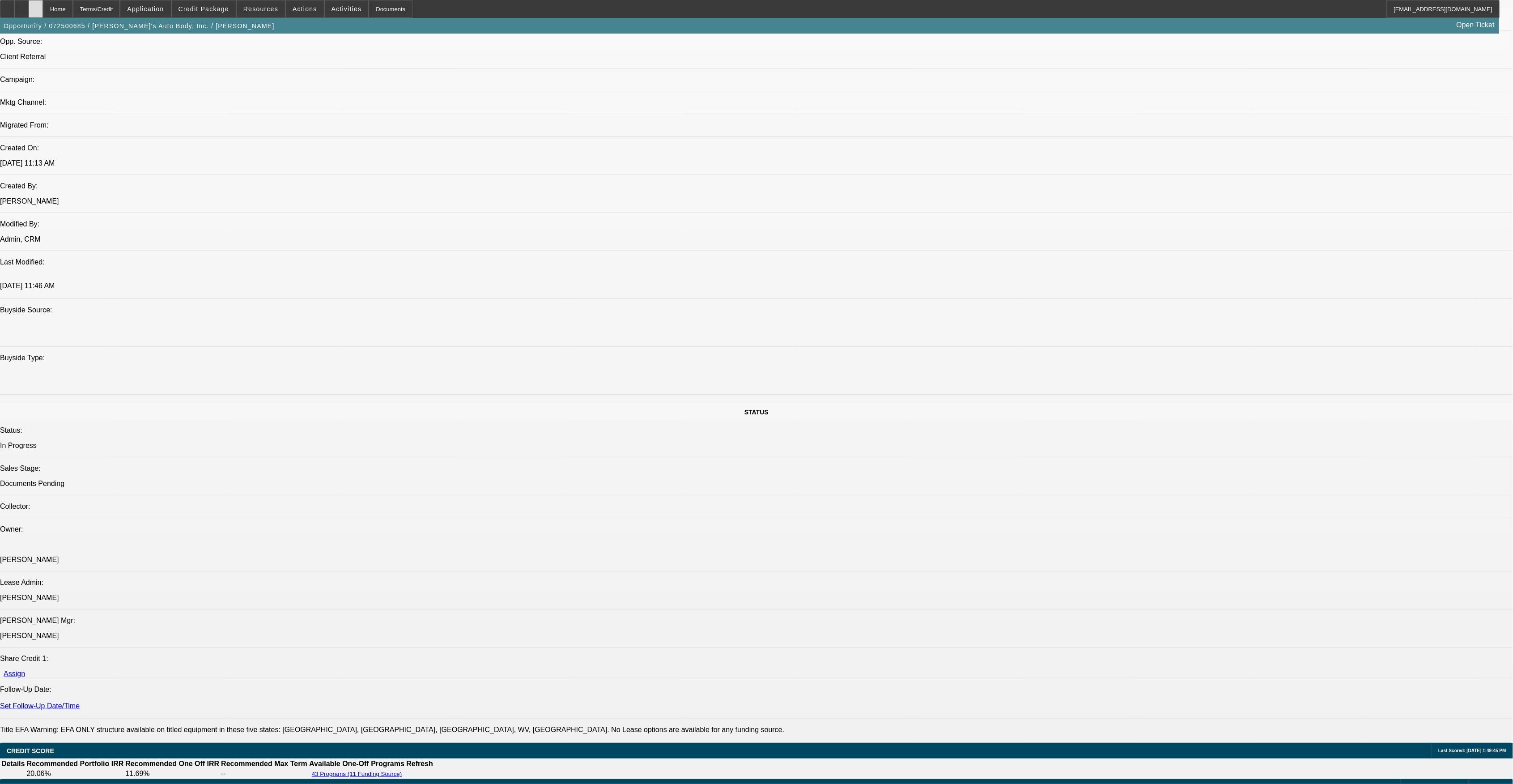
click at [43, 13] on div at bounding box center [35, 9] width 14 height 18
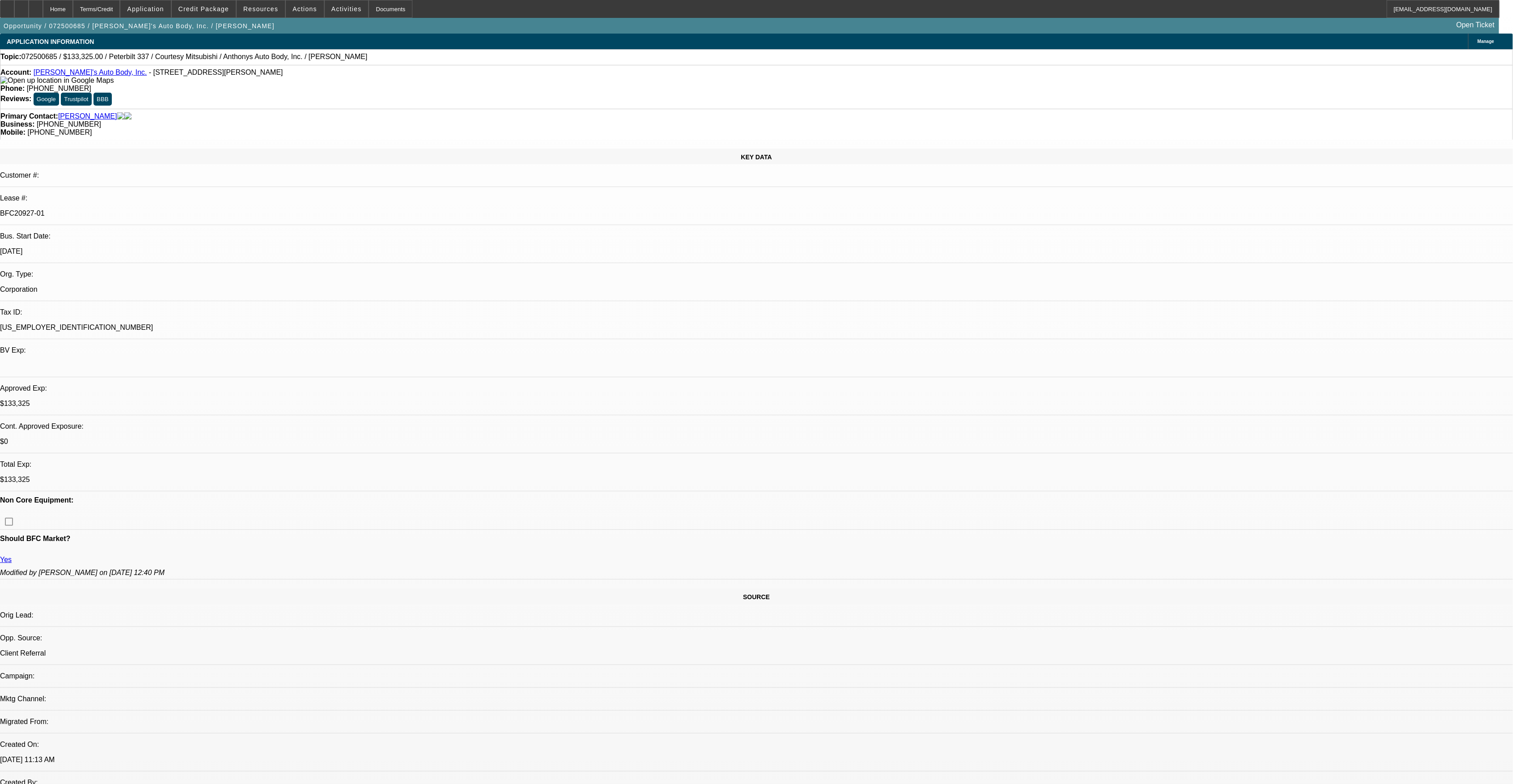
select select "0"
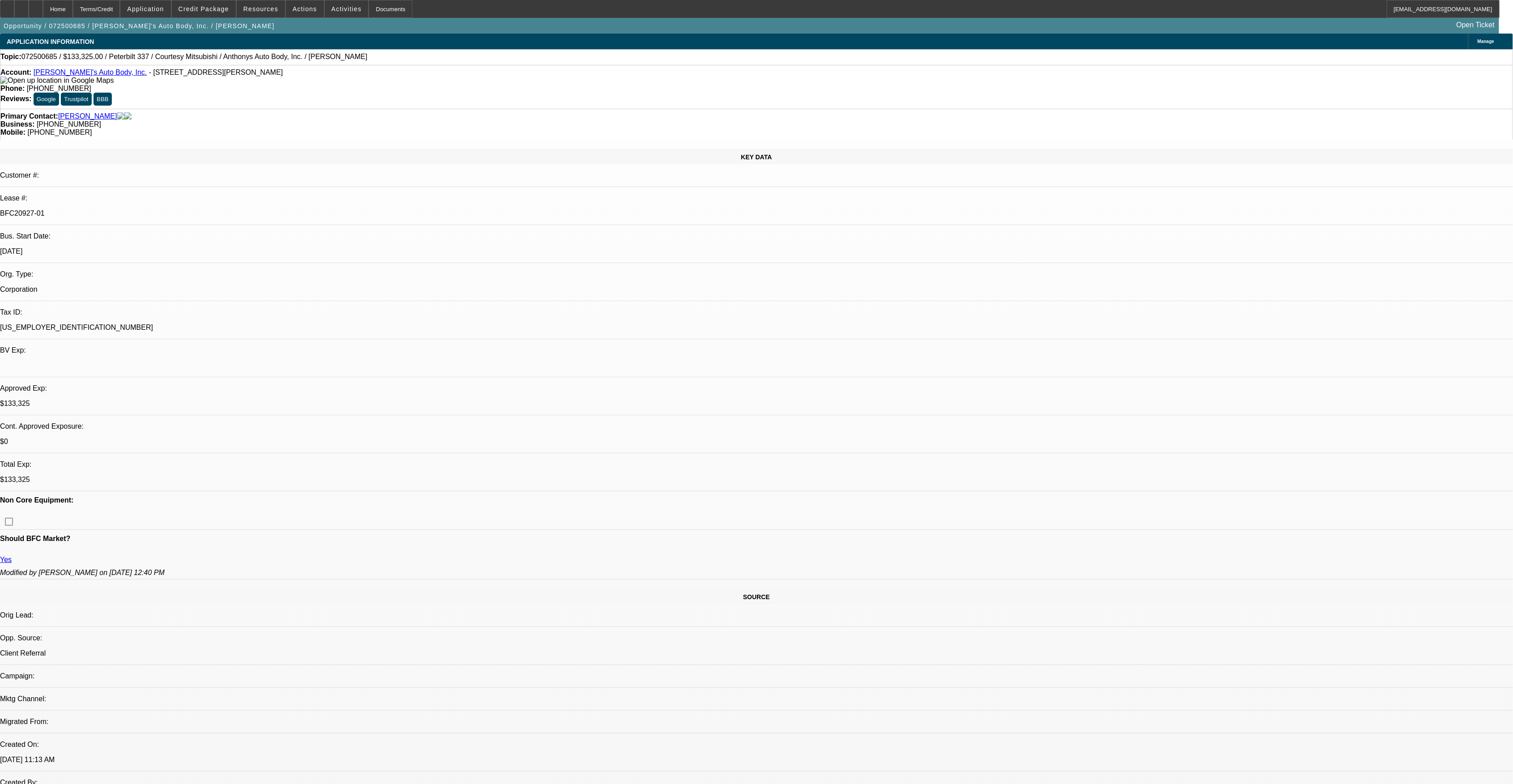
select select "0"
select select "0.15"
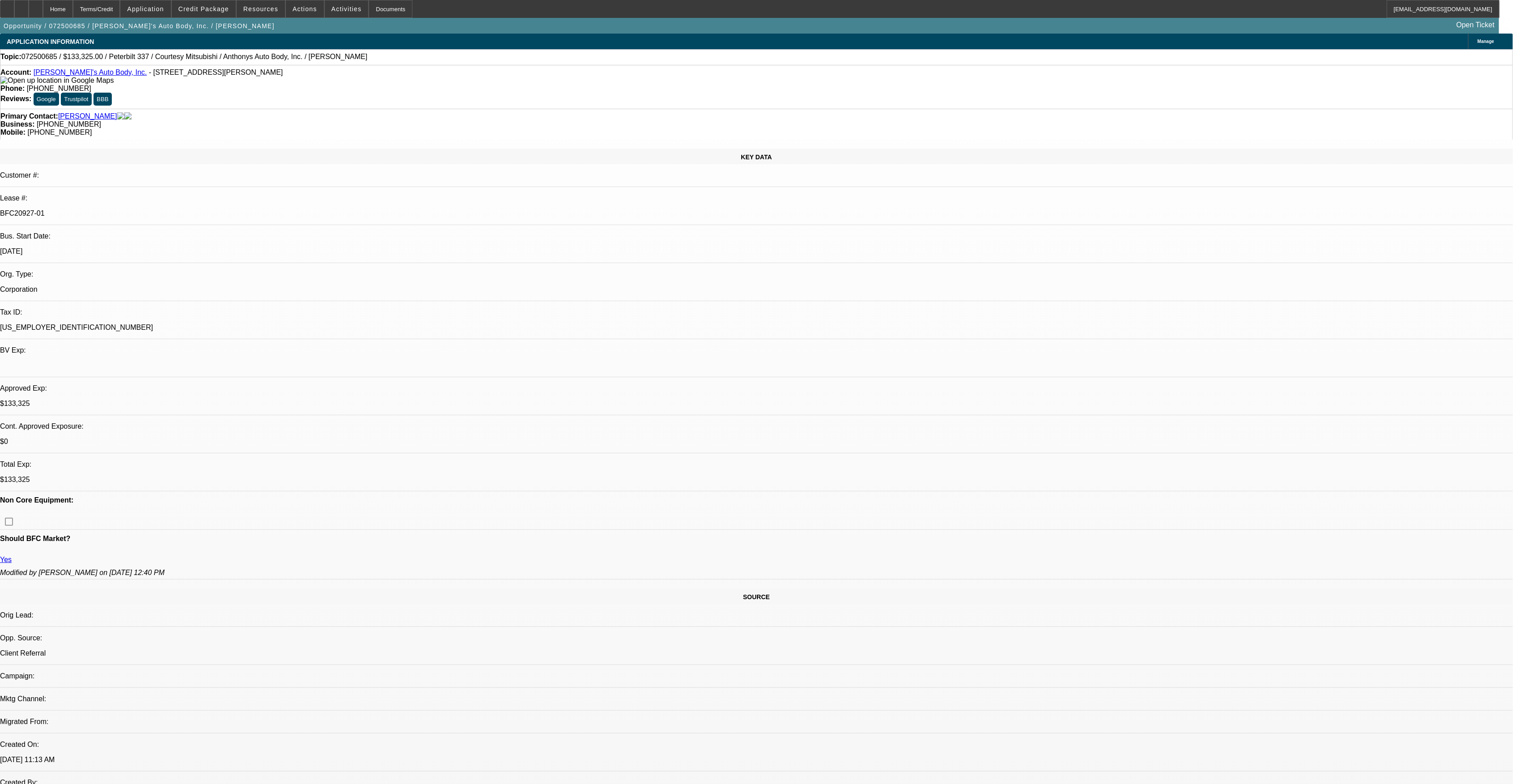
select select "0"
select select "1"
select select "3"
select select "6"
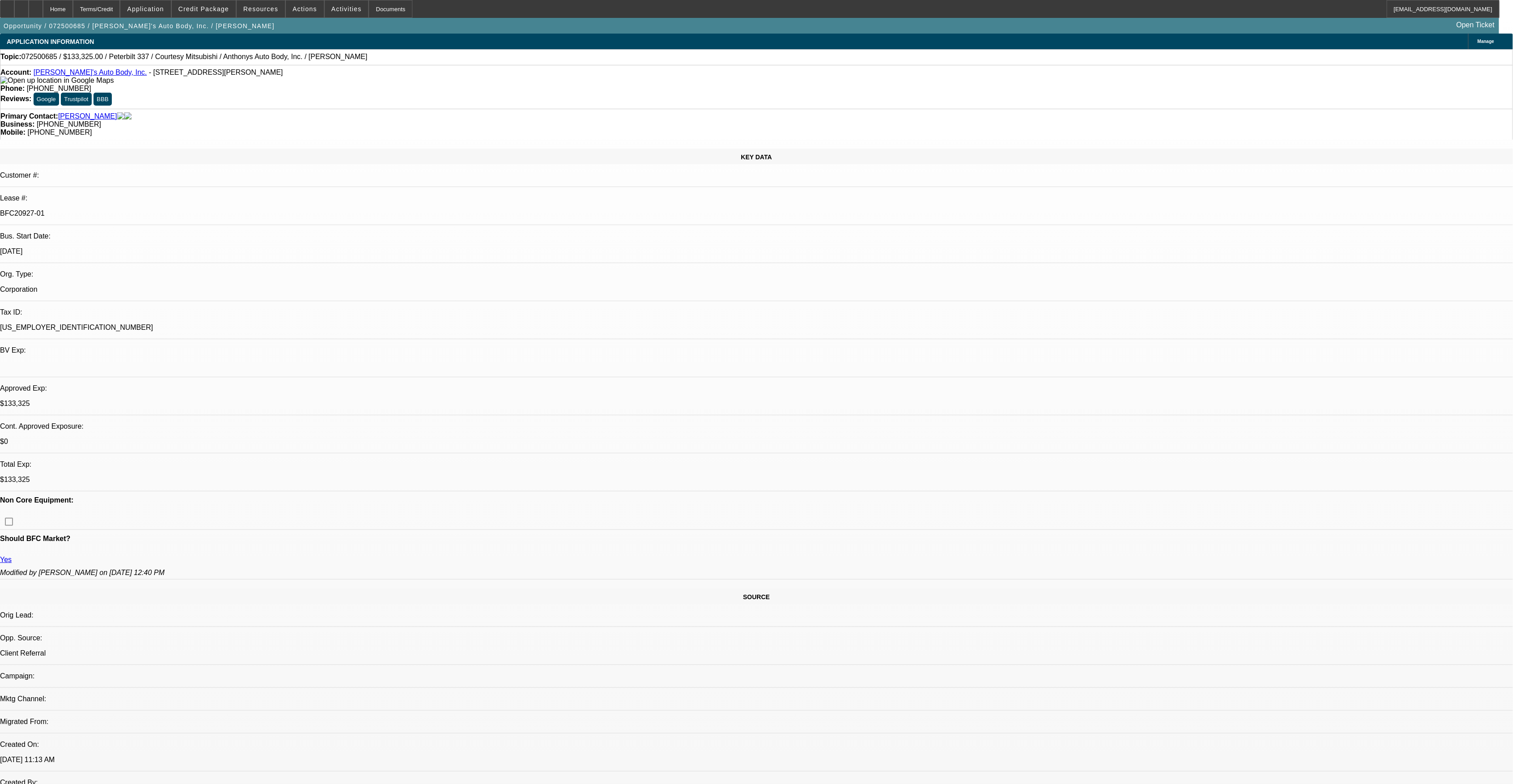
select select "1"
select select "6"
select select "1"
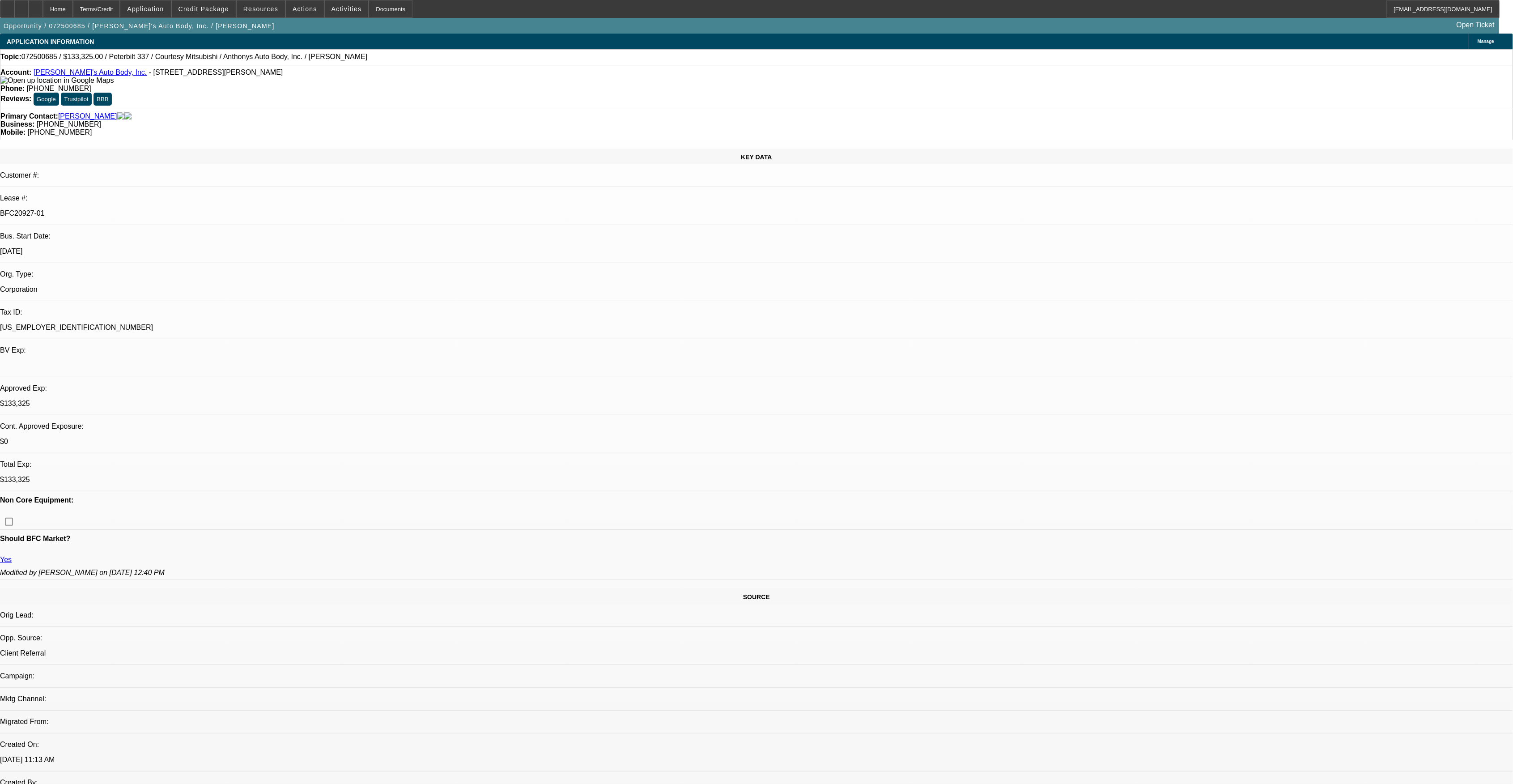
select select "6"
select select "1"
select select "6"
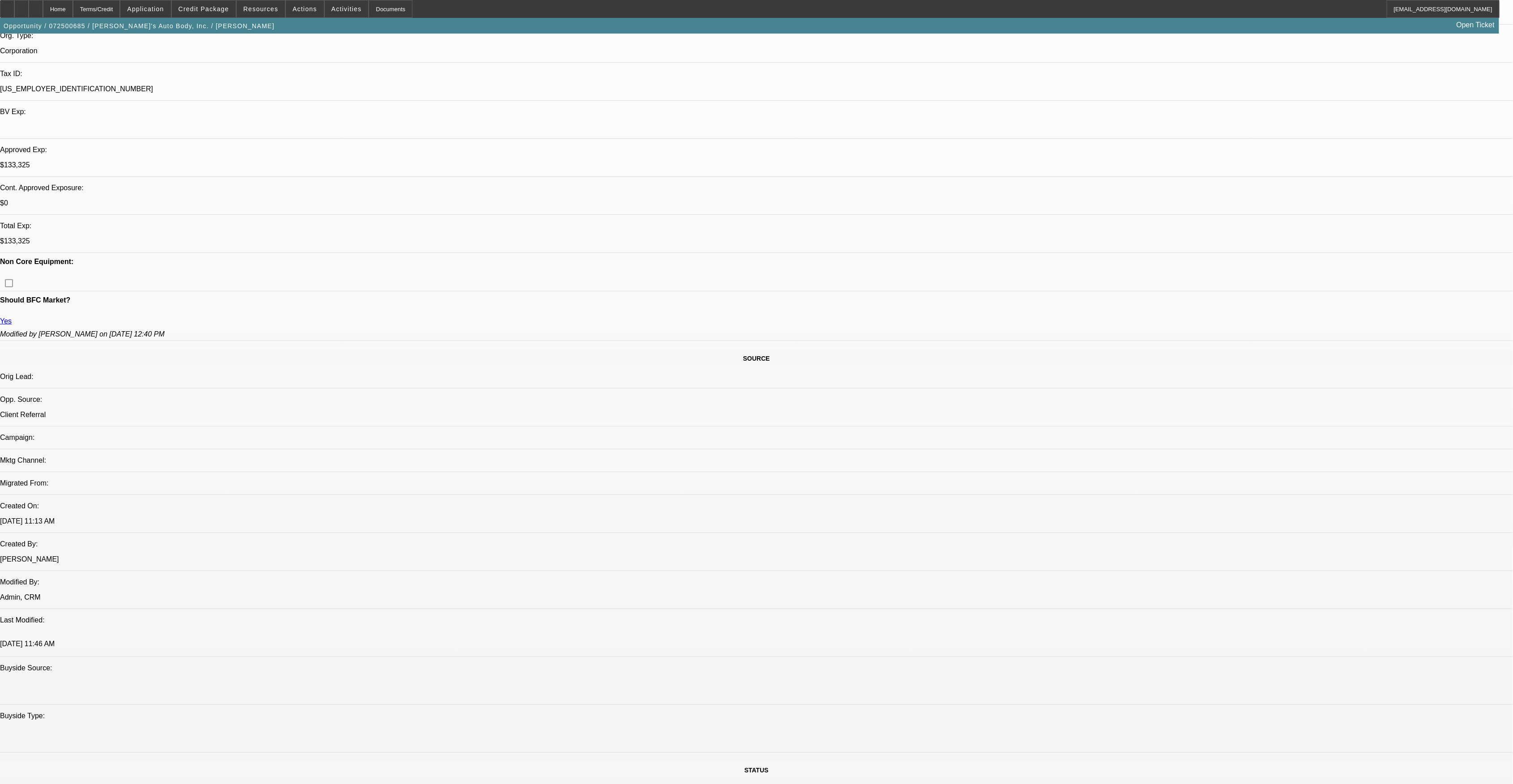
scroll to position [59, 0]
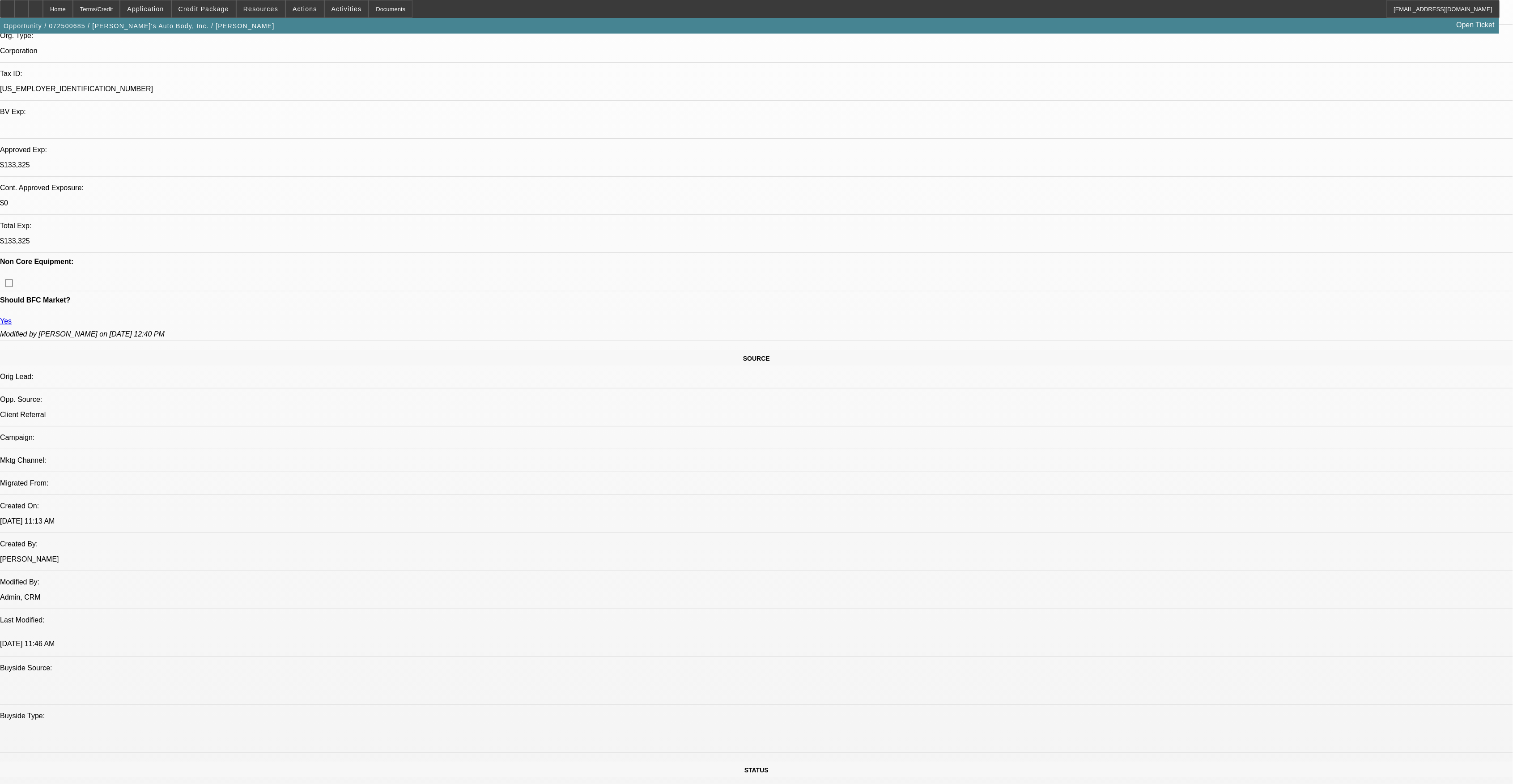
drag, startPoint x: 1055, startPoint y: 312, endPoint x: 1014, endPoint y: 308, distance: 41.2
copy p "I haven't run into this with Leaf before, but I suppose it's possible. They jus…"
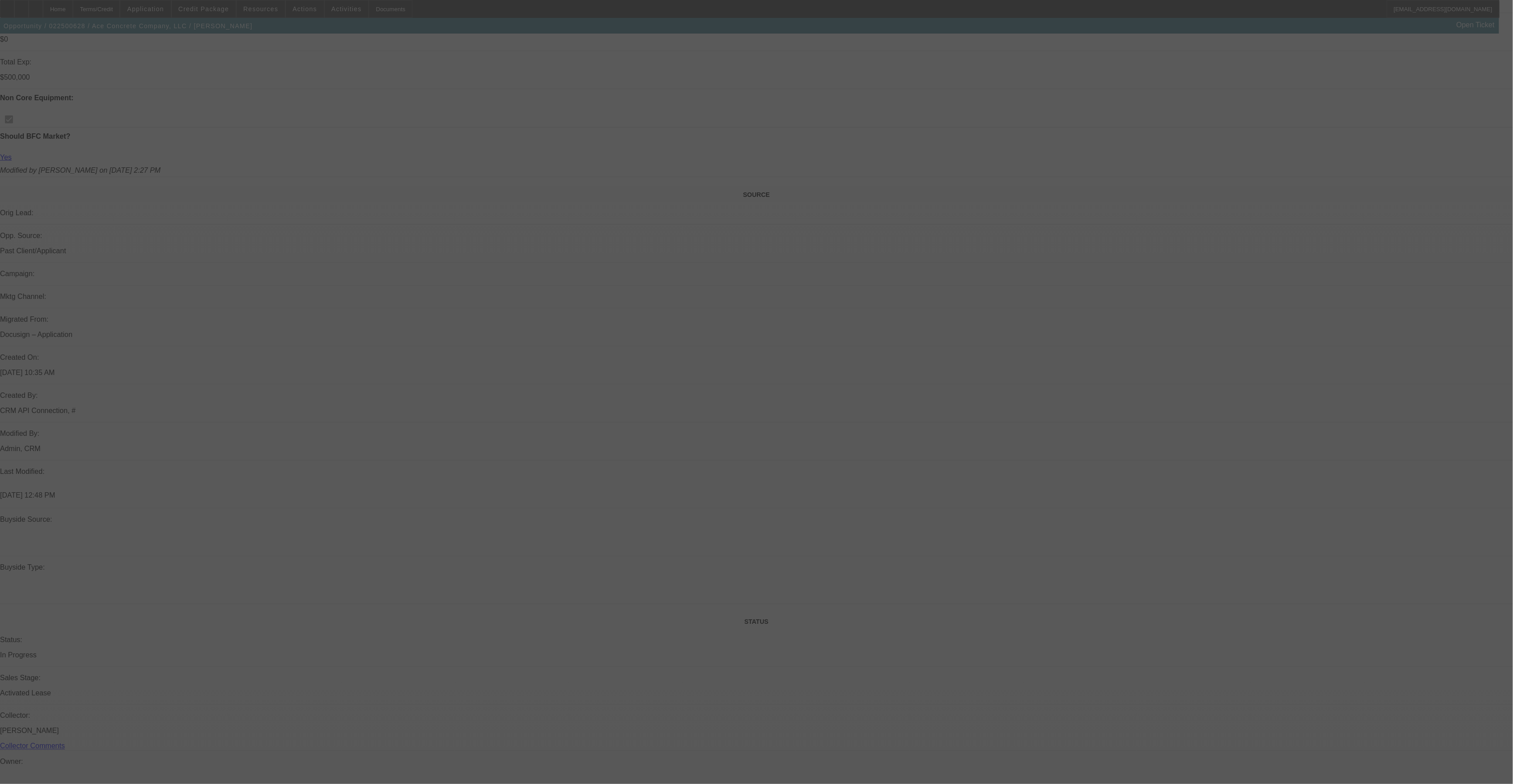
scroll to position [532, 0]
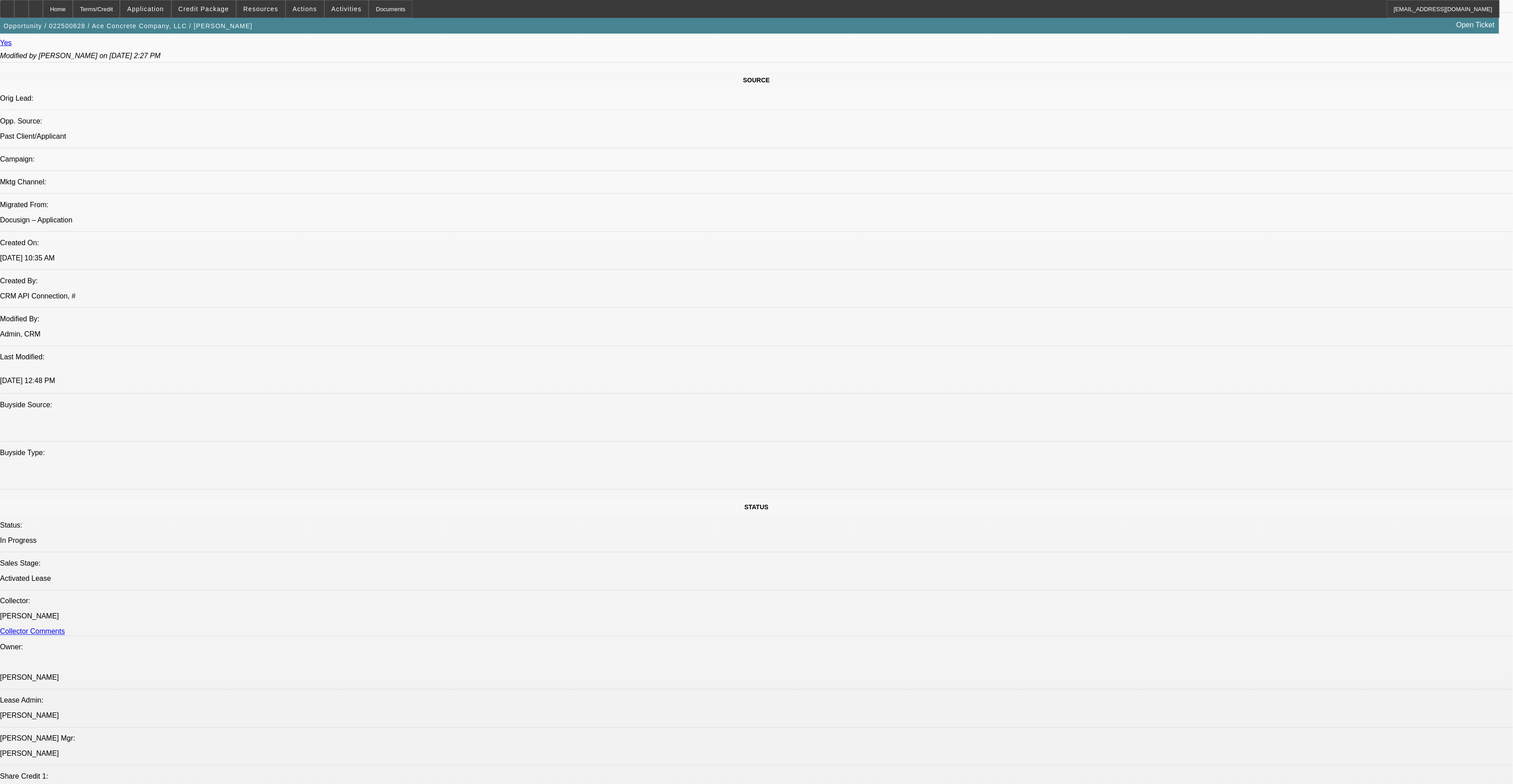
select select "0"
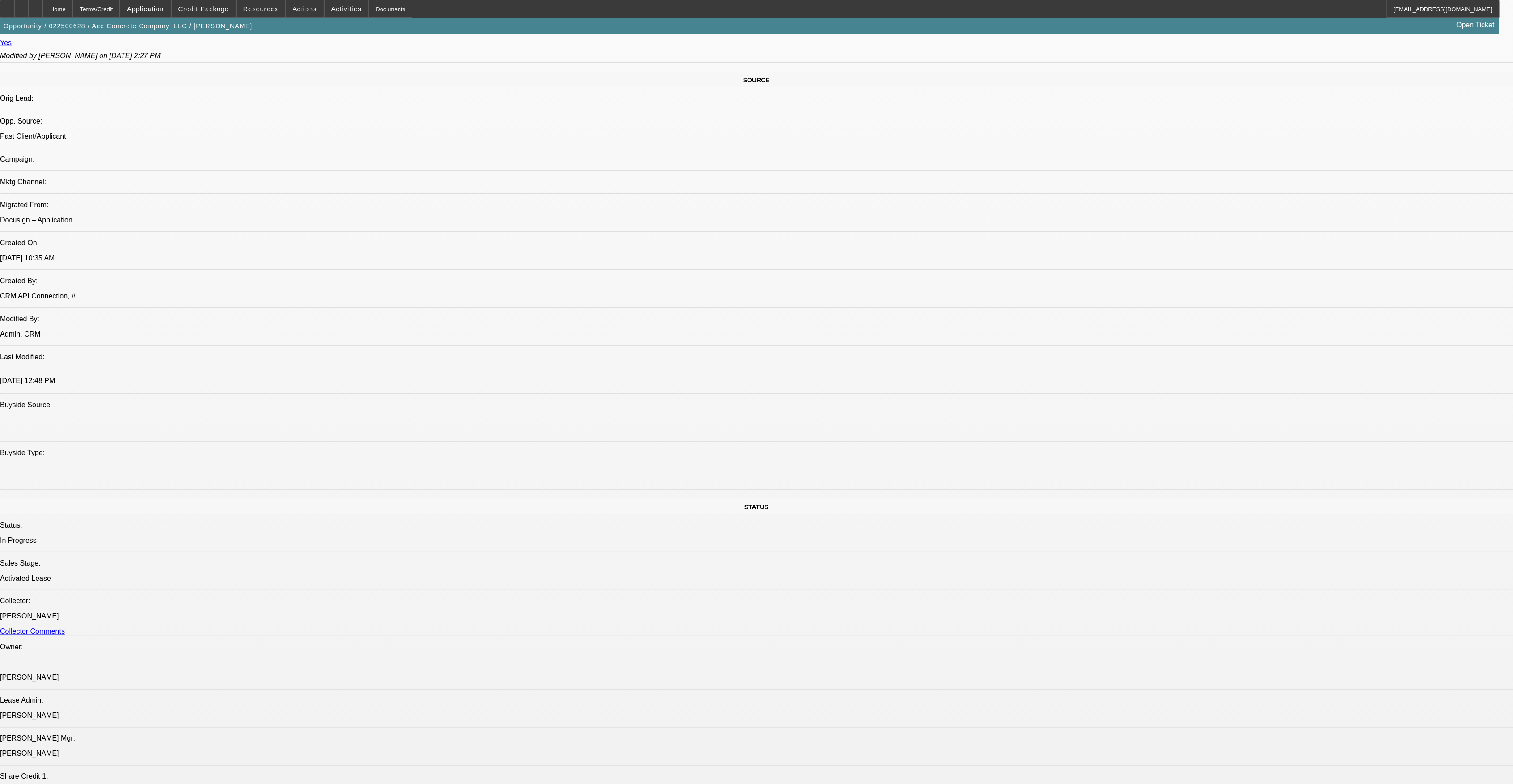
select select "0"
select select "2"
select select "0"
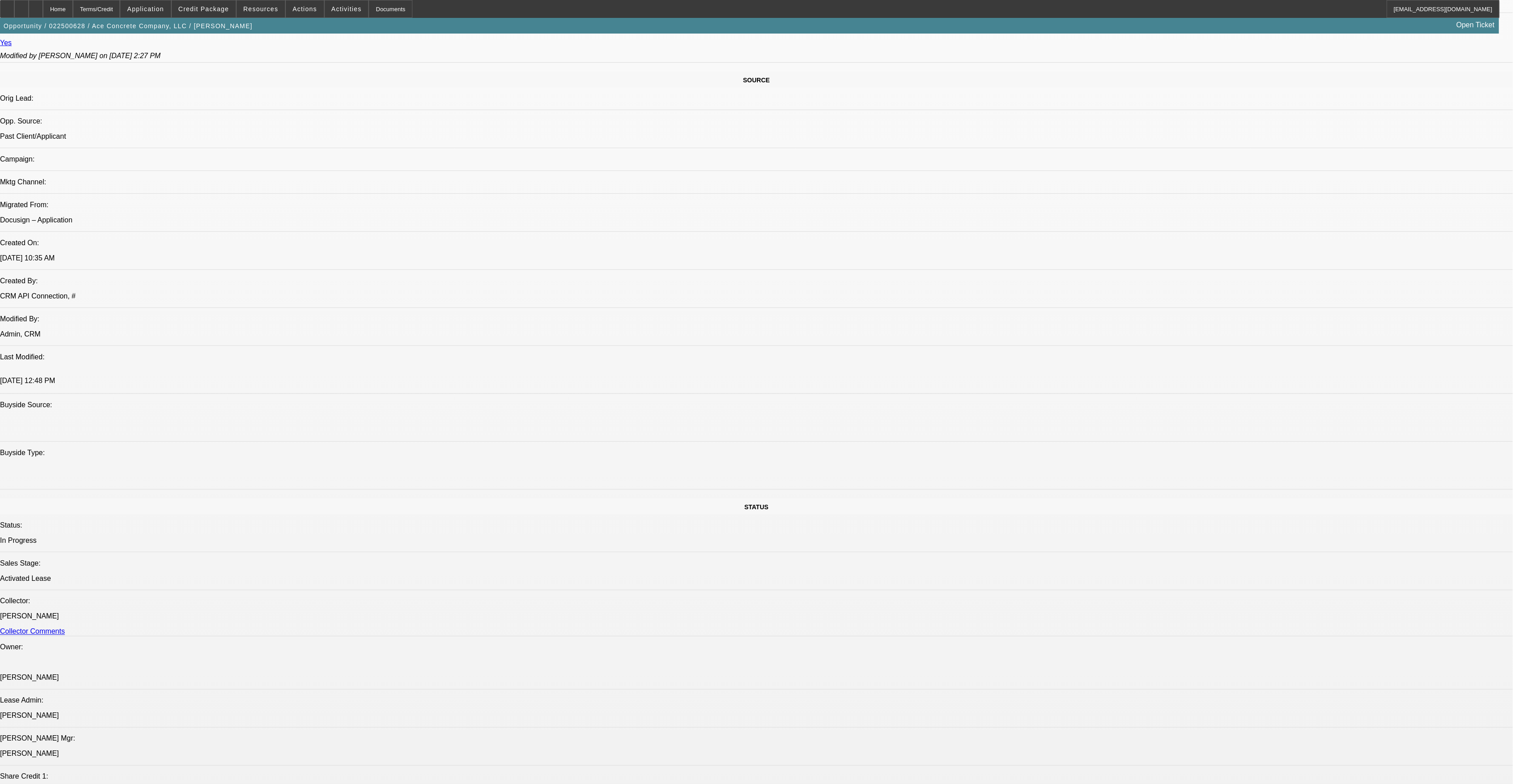
select select "2"
select select "0"
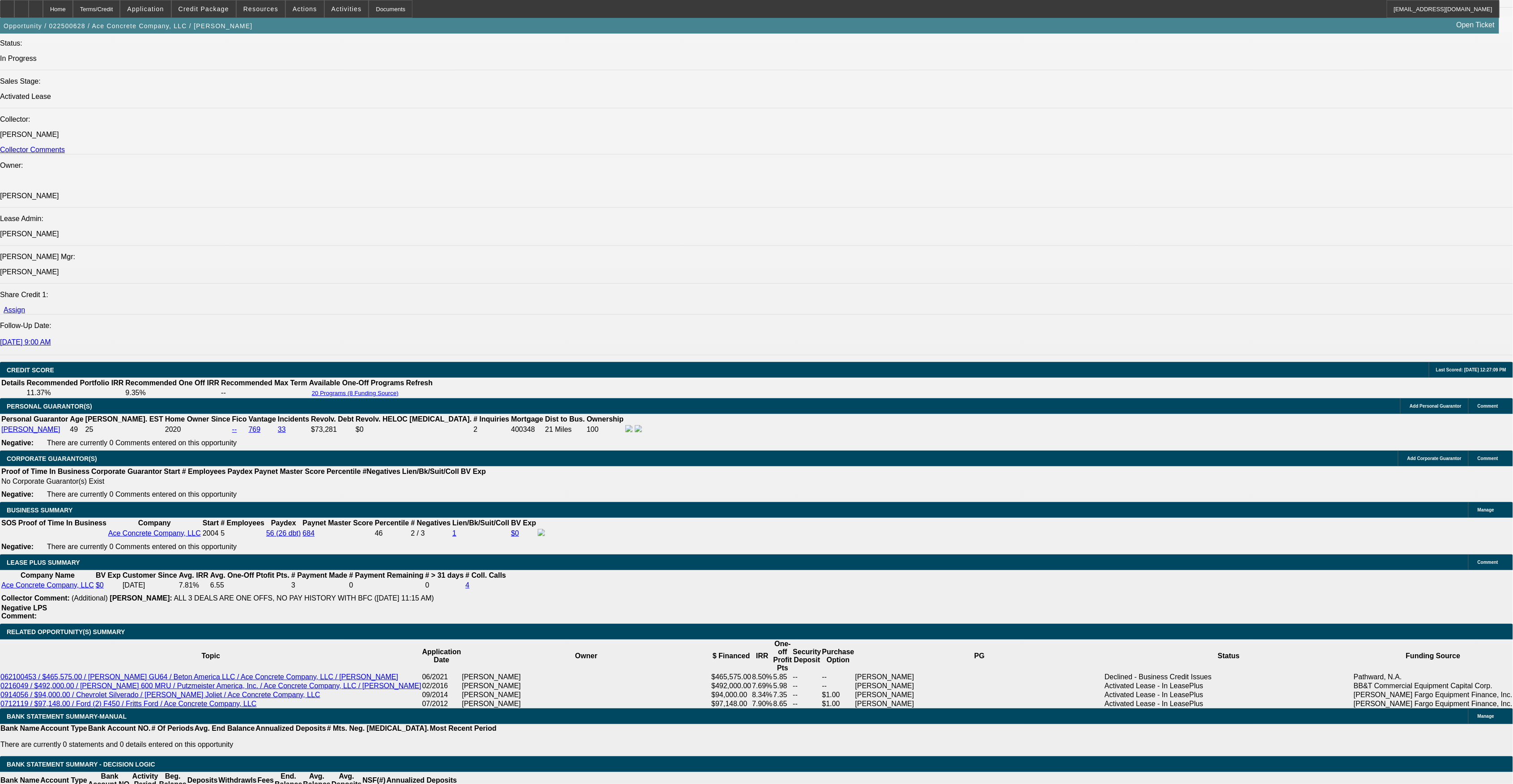
select select "1"
select select "3"
select select "6"
select select "1"
select select "3"
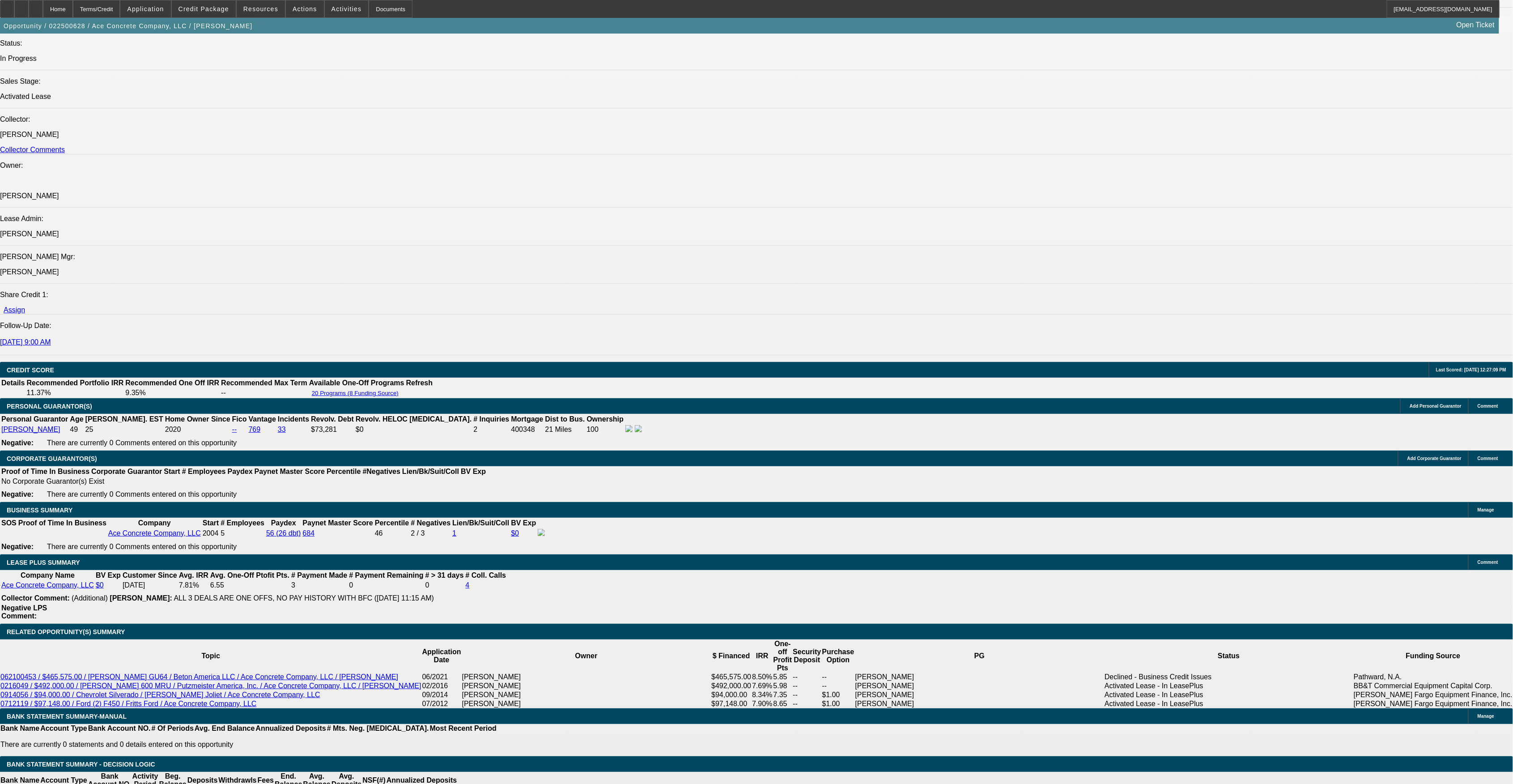
select select "6"
select select "1"
select select "2"
select select "6"
select select "1"
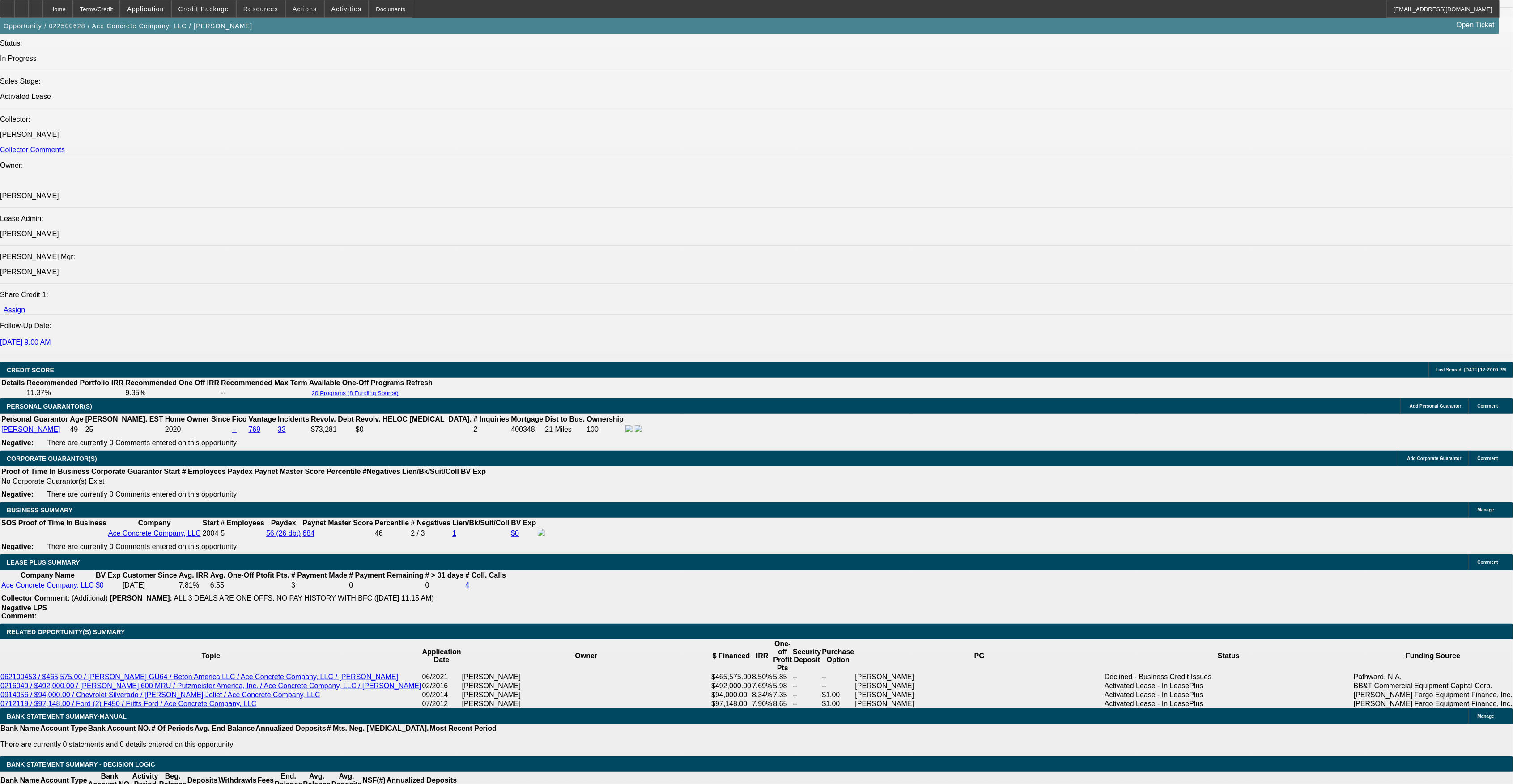
select select "2"
select select "6"
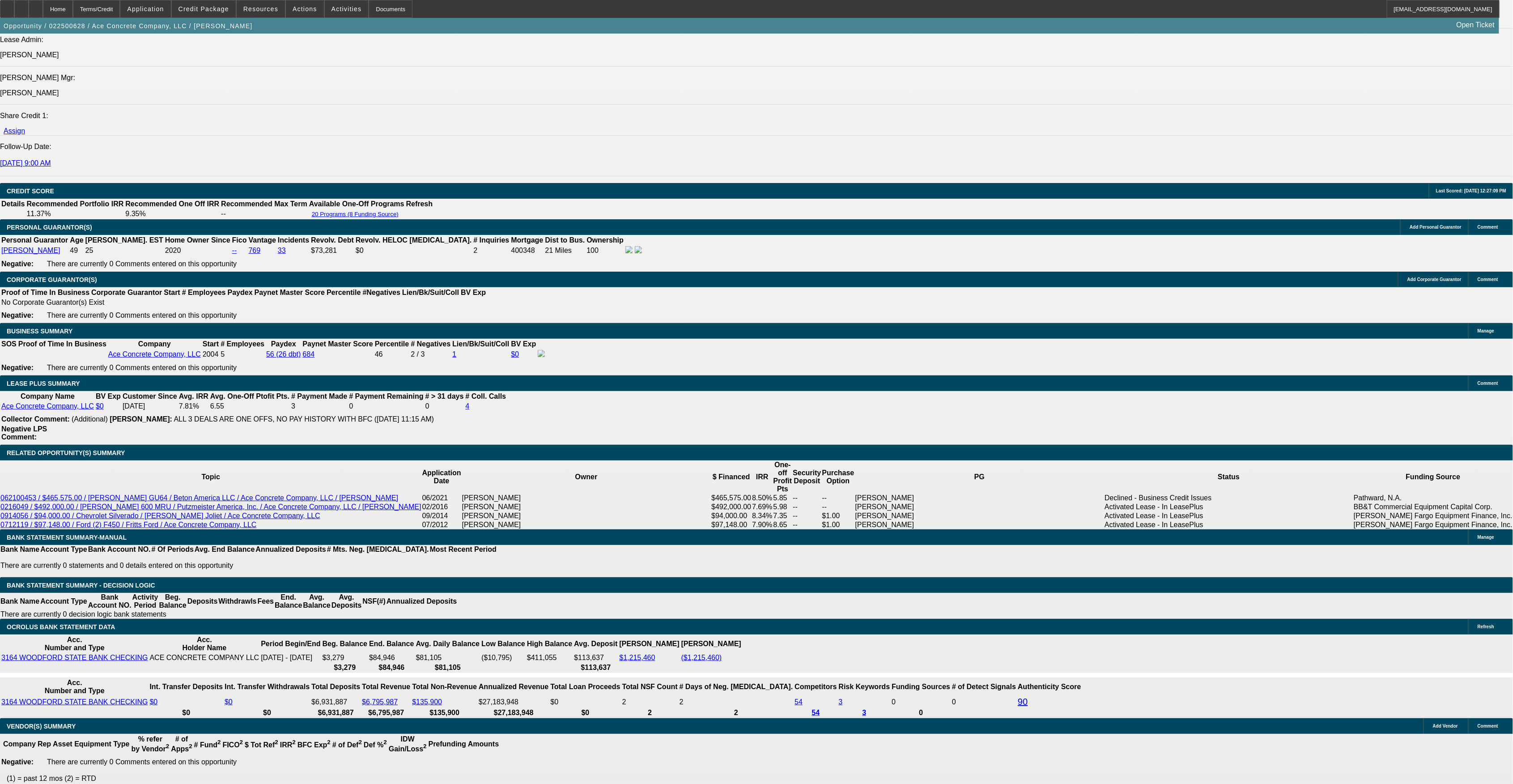
scroll to position [1206, 0]
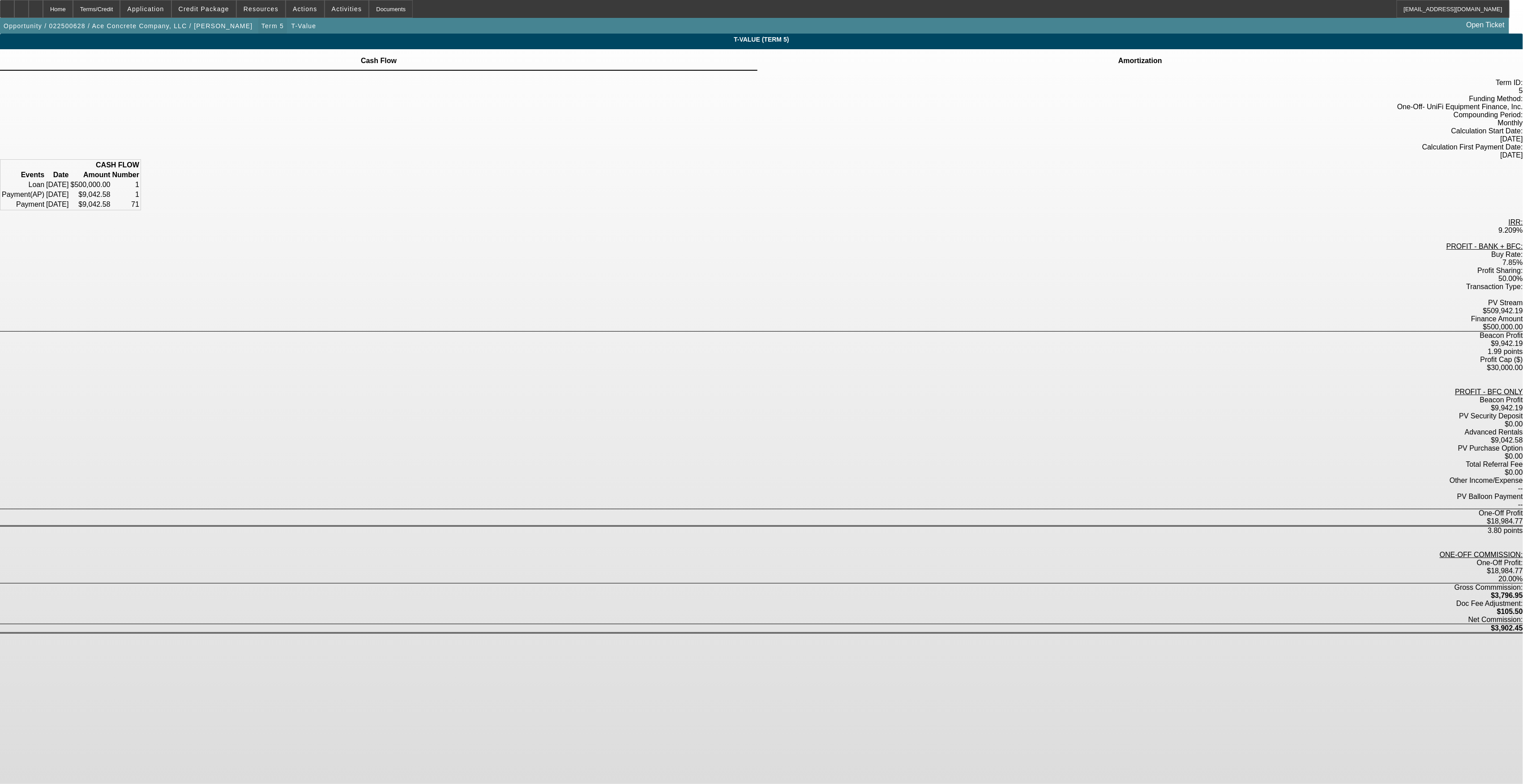
click at [258, 31] on span "button" at bounding box center [273, 26] width 29 height 21
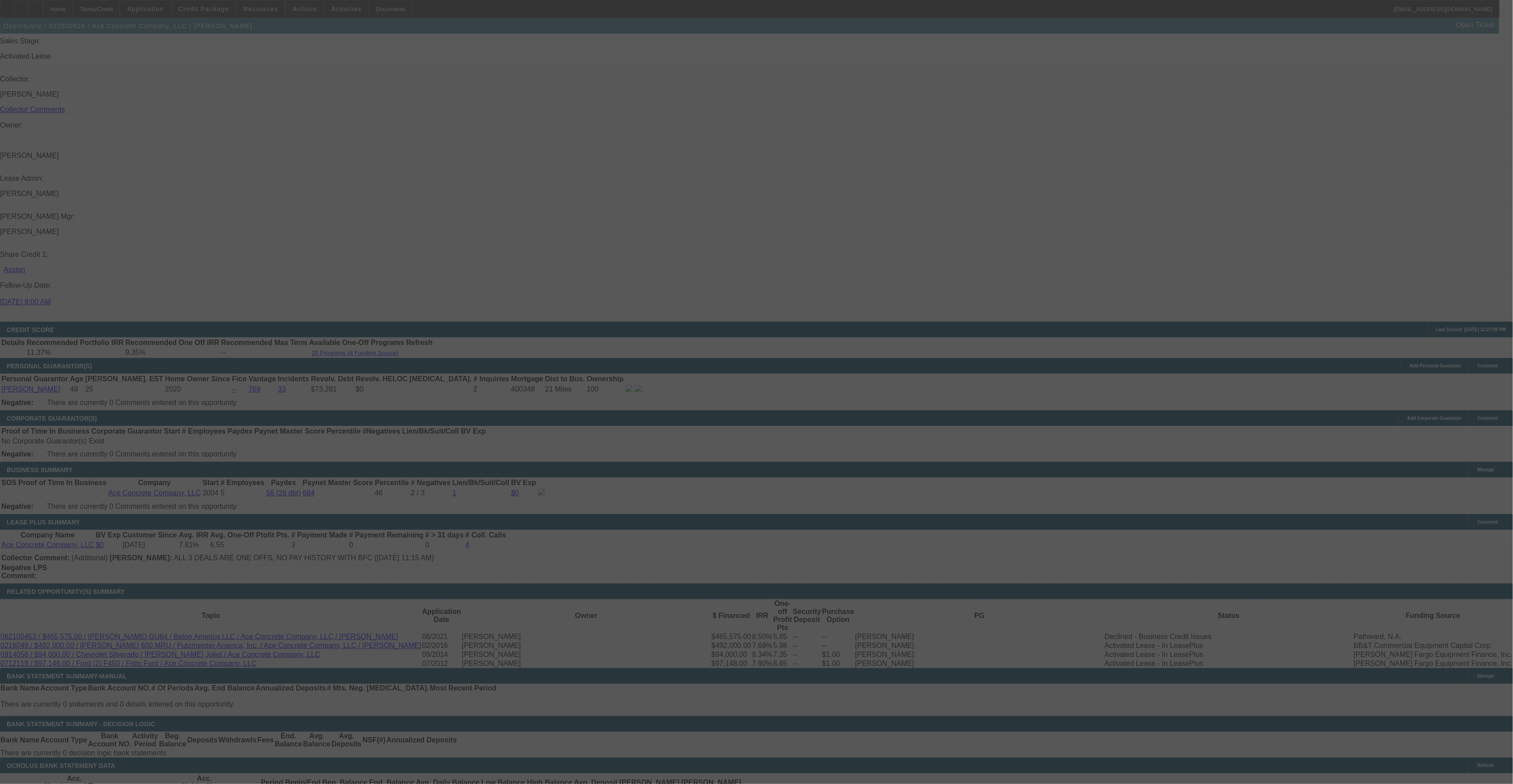
scroll to position [1050, 0]
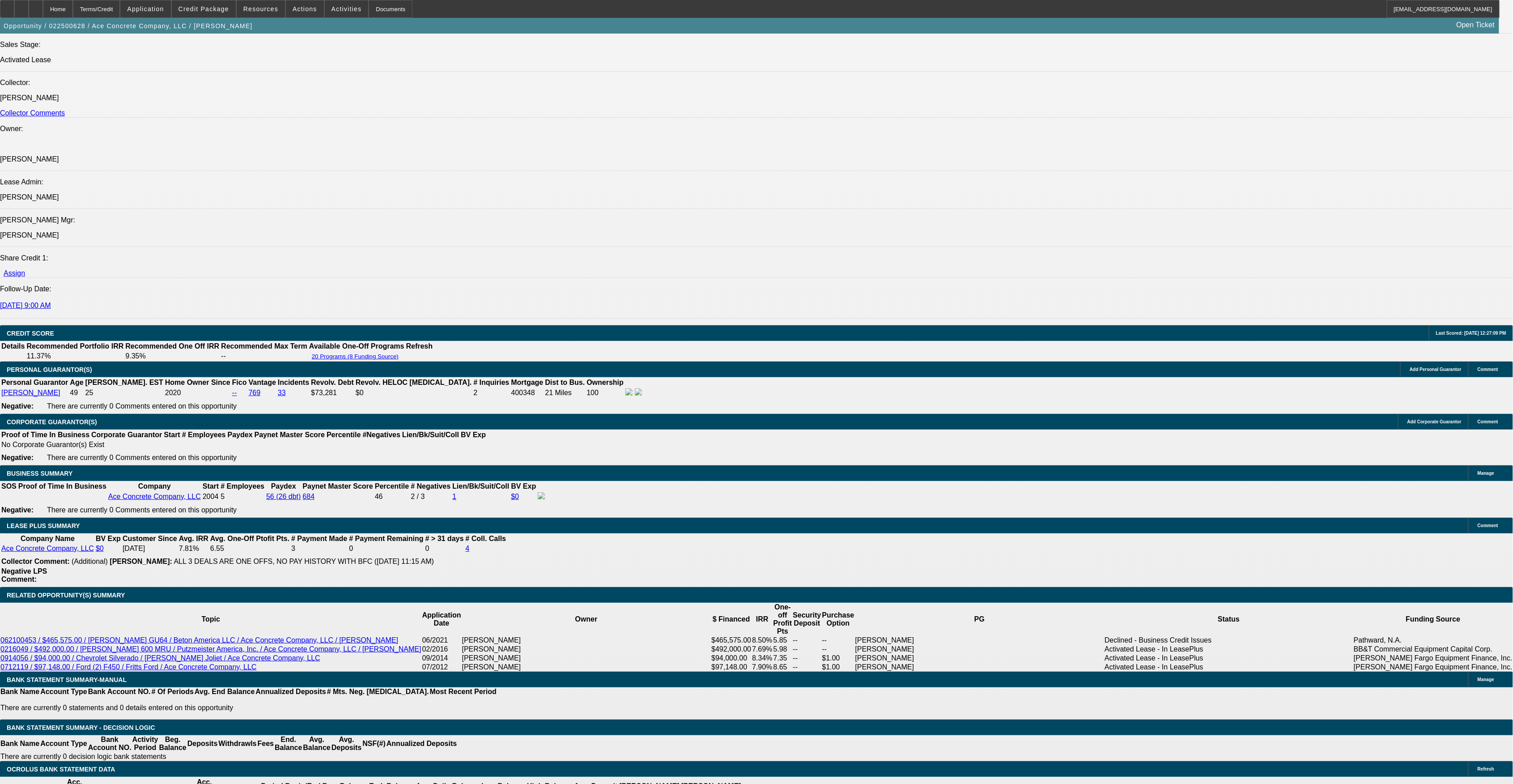
select select "0"
select select "3"
select select "0"
select select "6"
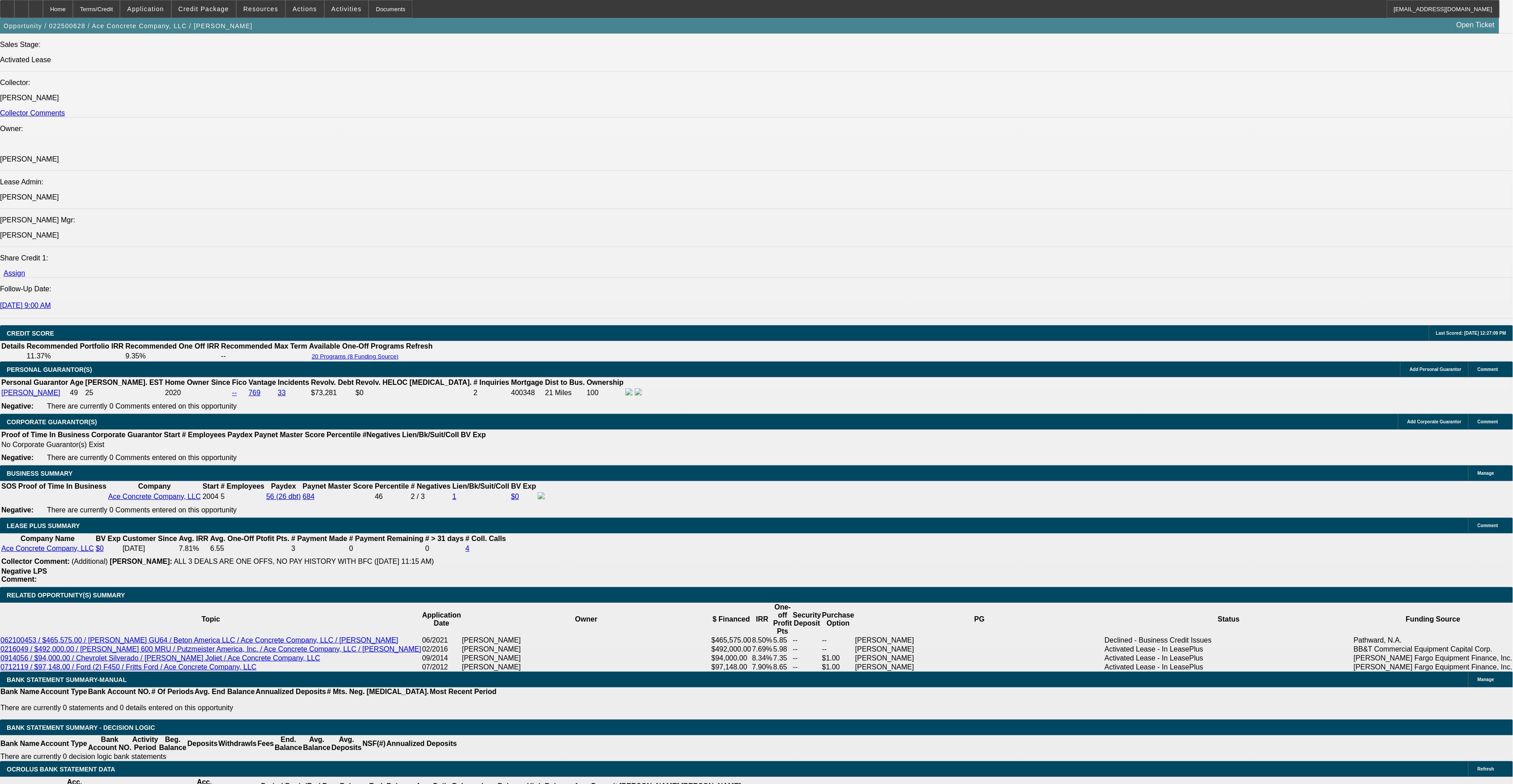
select select "0"
select select "3"
select select "0"
select select "6"
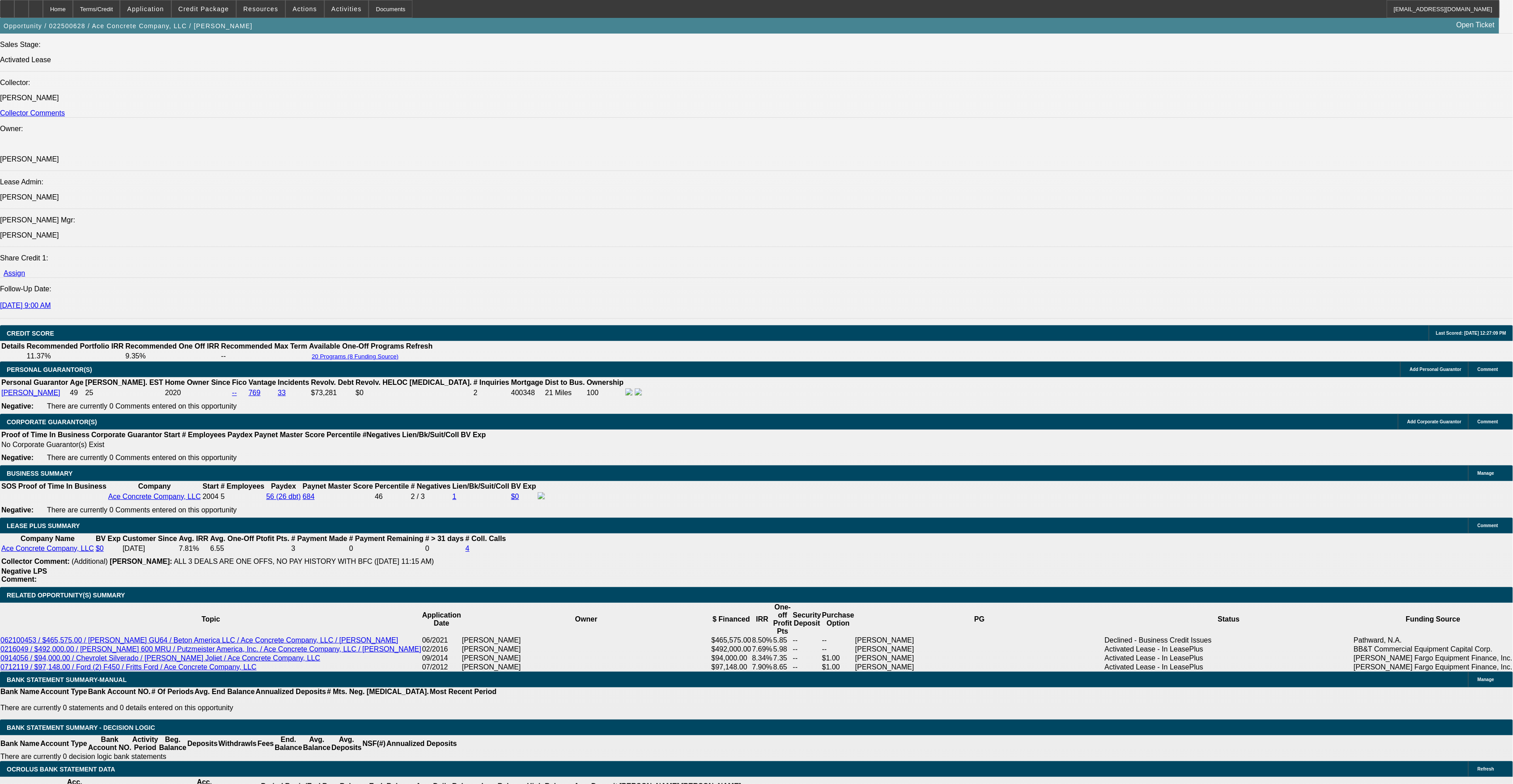
select select "0"
select select "2"
select select "0"
select select "6"
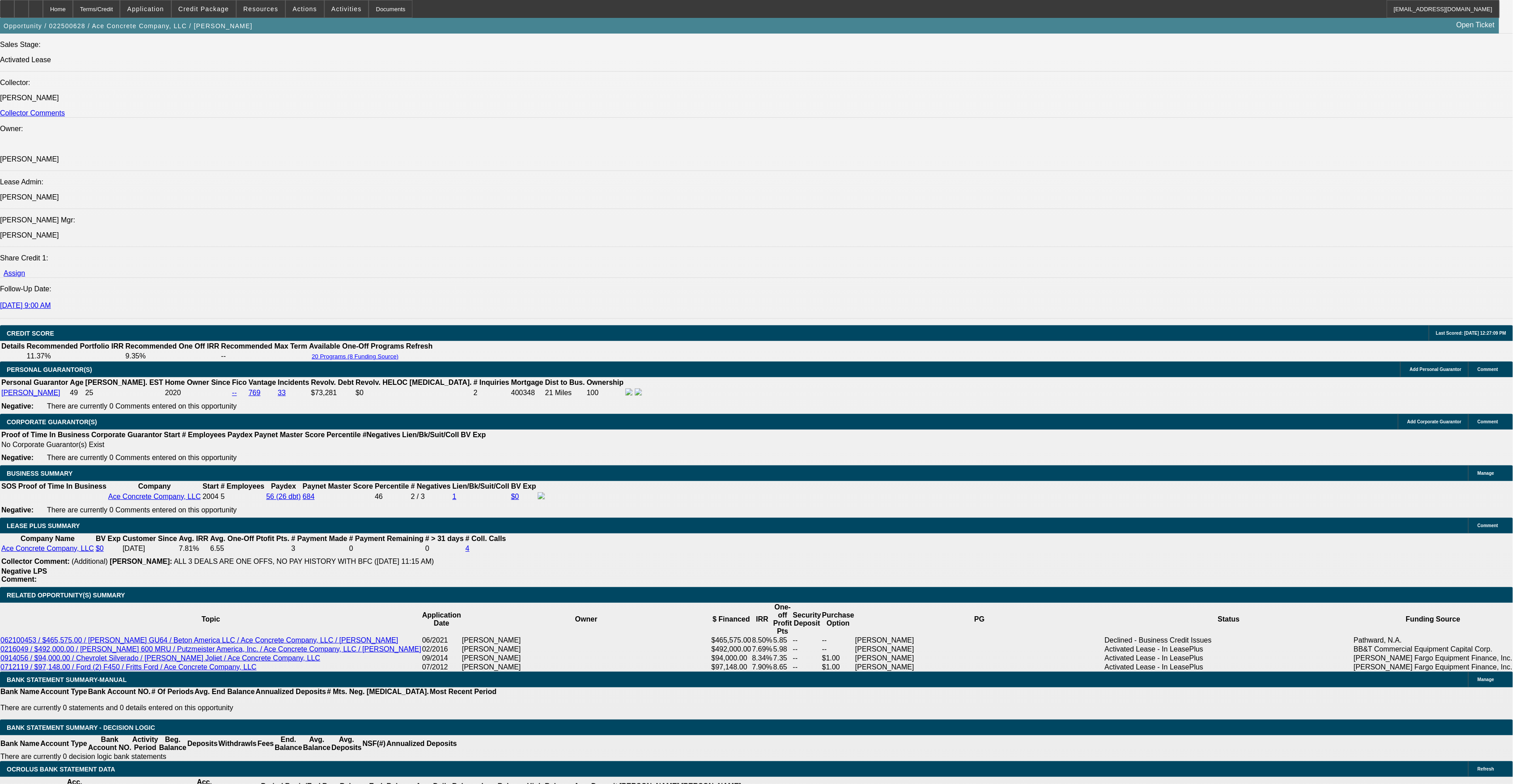
select select "0"
select select "2"
select select "0"
select select "6"
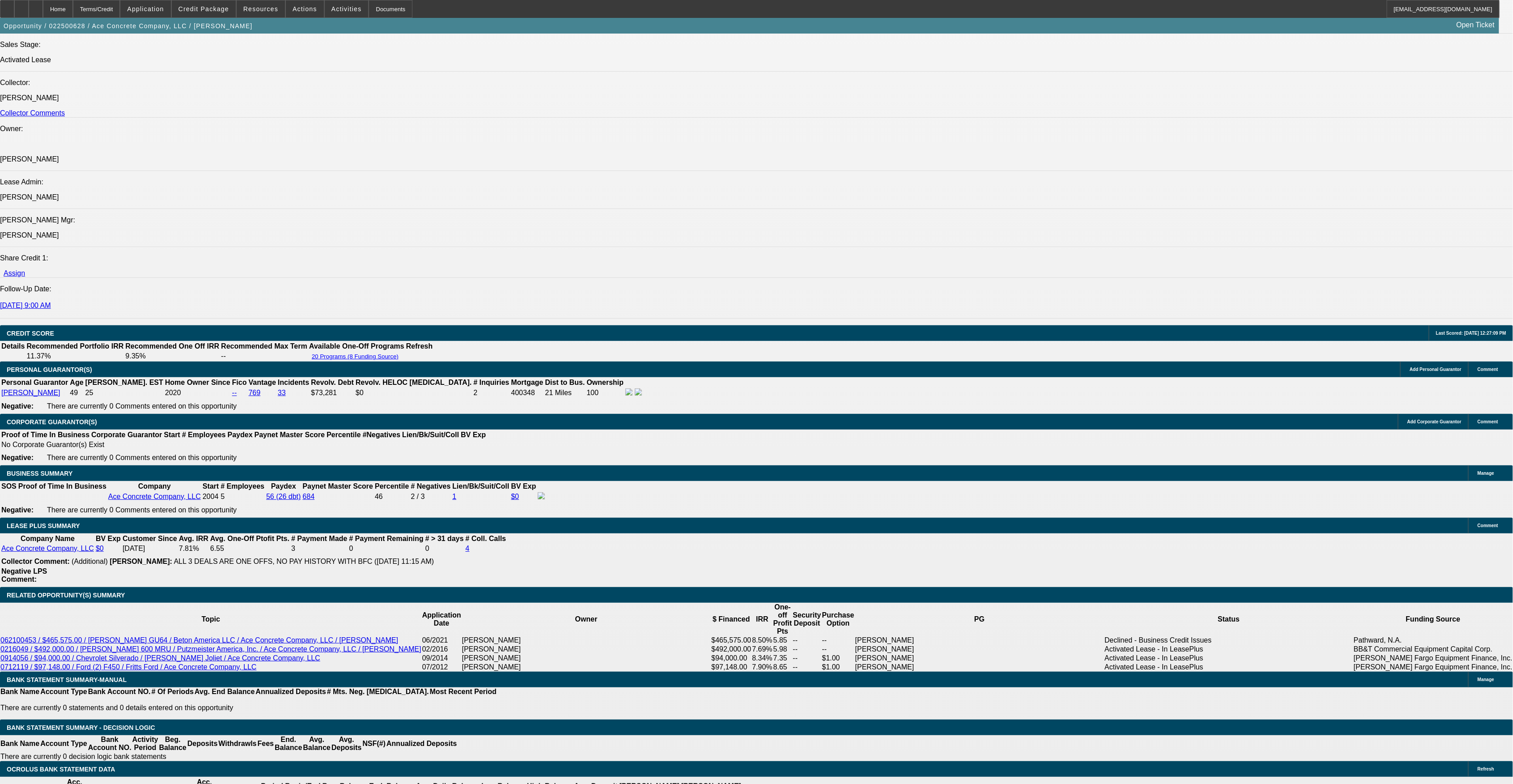
select select "0"
select select "2"
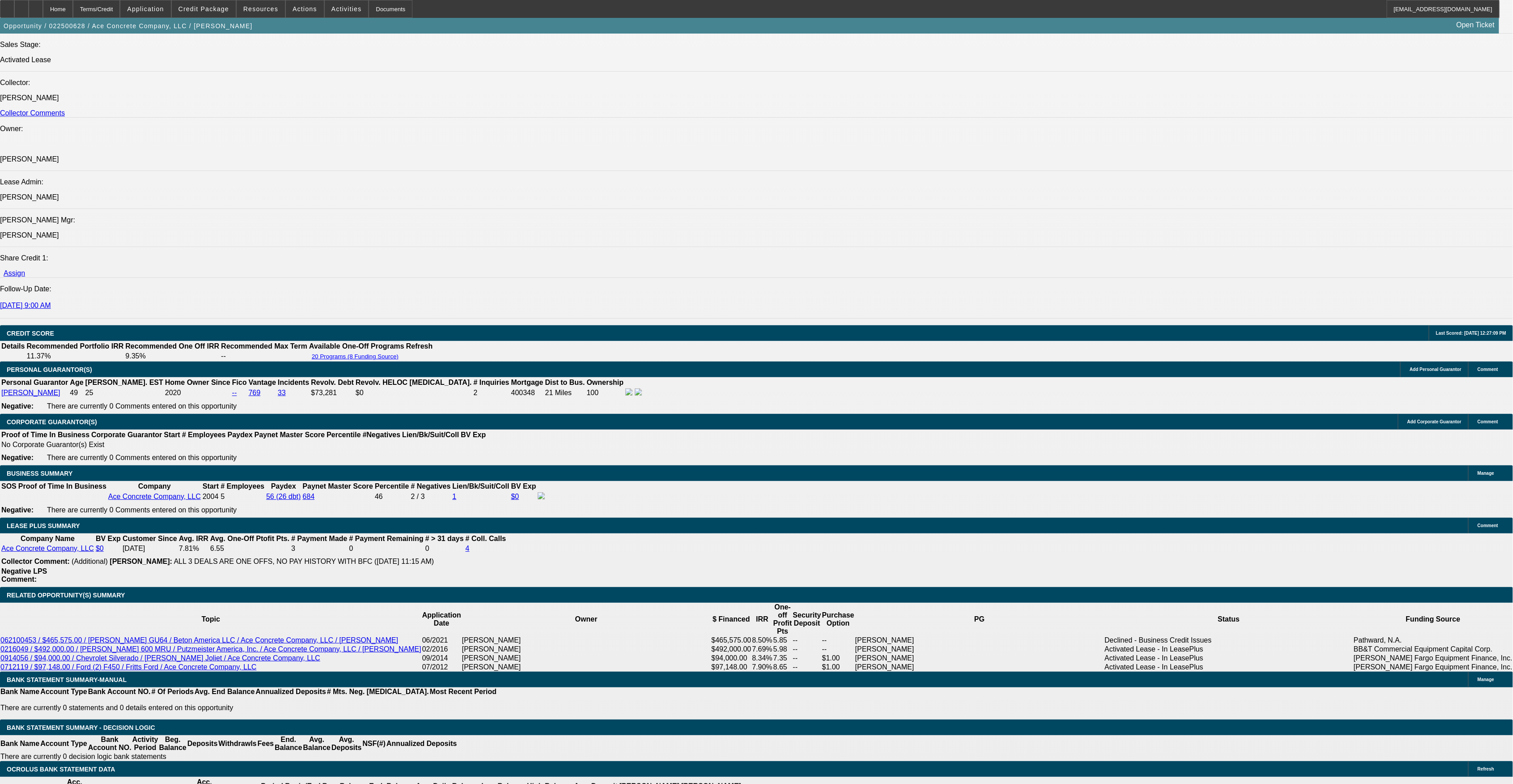
select select "0"
select select "6"
